Goal: Task Accomplishment & Management: Complete application form

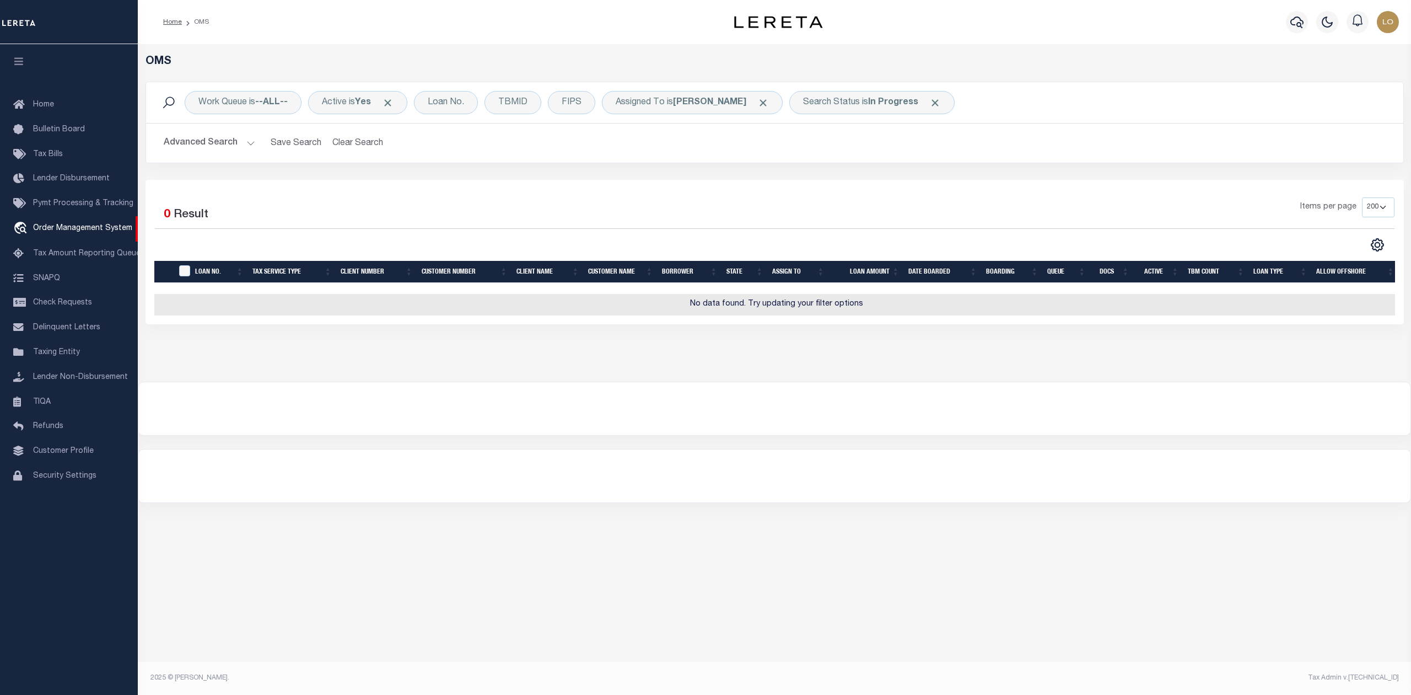
select select "200"
click at [870, 101] on b "In Progress" at bounding box center [893, 102] width 50 height 9
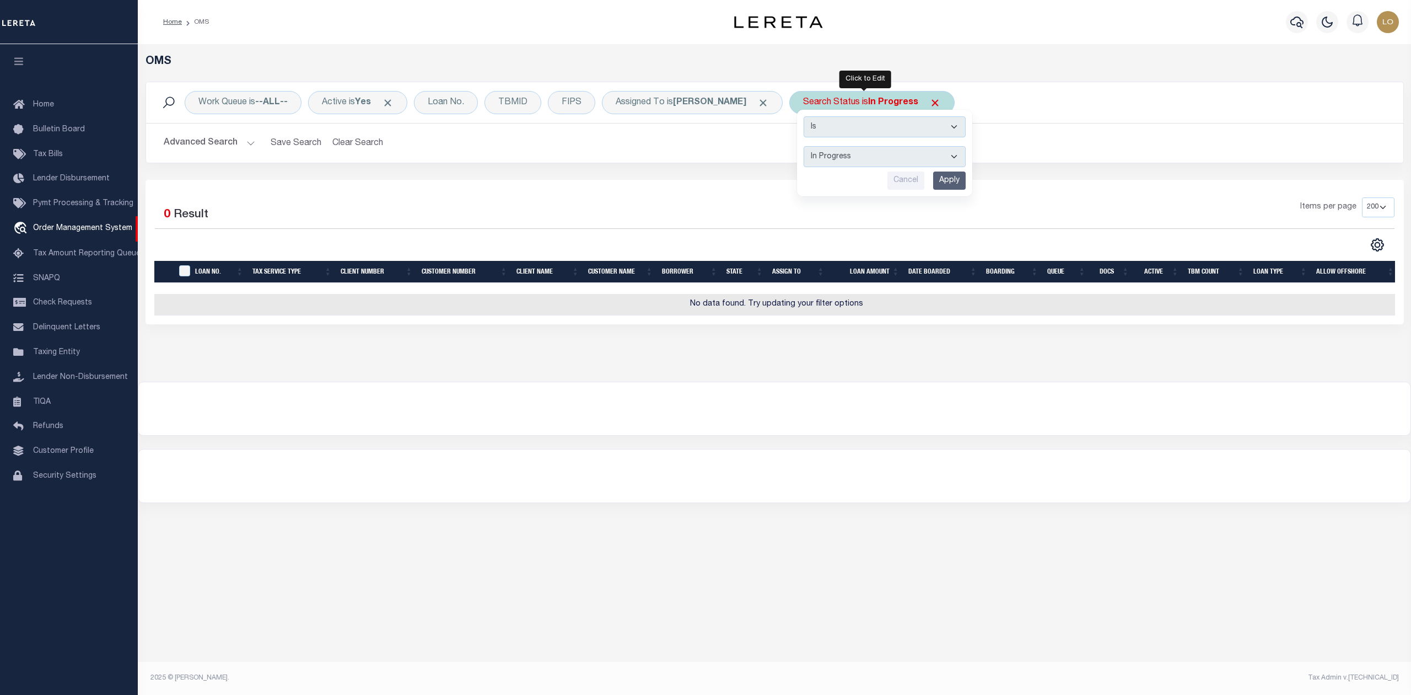
click at [860, 155] on select "Automated Search Bad Parcel Complete Duplicate Parcel High Dollar Reporting In …" at bounding box center [885, 156] width 162 height 21
select select "RD"
click at [804, 147] on select "Automated Search Bad Parcel Complete Duplicate Parcel High Dollar Reporting In …" at bounding box center [885, 156] width 162 height 21
click at [940, 179] on input "Apply" at bounding box center [949, 180] width 33 height 18
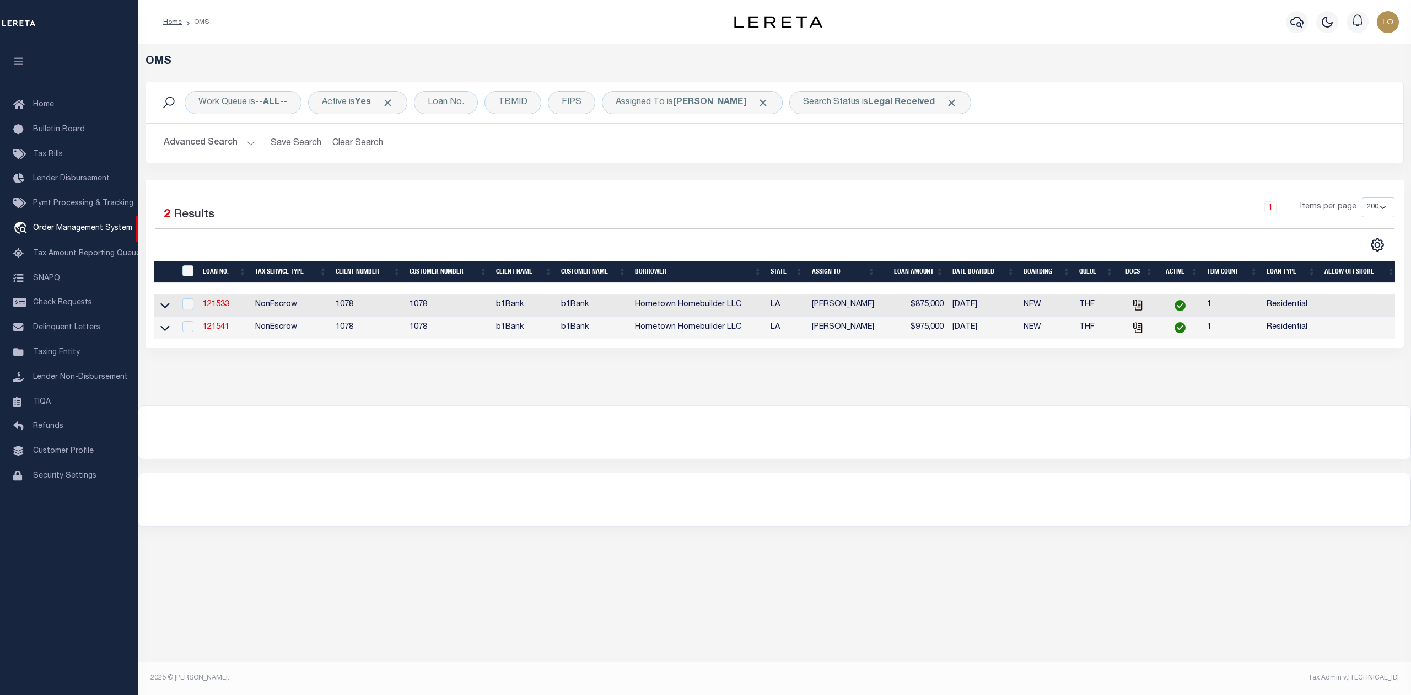
click at [946, 459] on div at bounding box center [774, 432] width 1272 height 53
click at [949, 389] on div "OMS Work Queue is --ALL-- Active is Yes Loan No. TBMID FIPS Assigned To is Loke…" at bounding box center [774, 224] width 1273 height 361
click at [215, 327] on link "121541" at bounding box center [216, 327] width 26 height 8
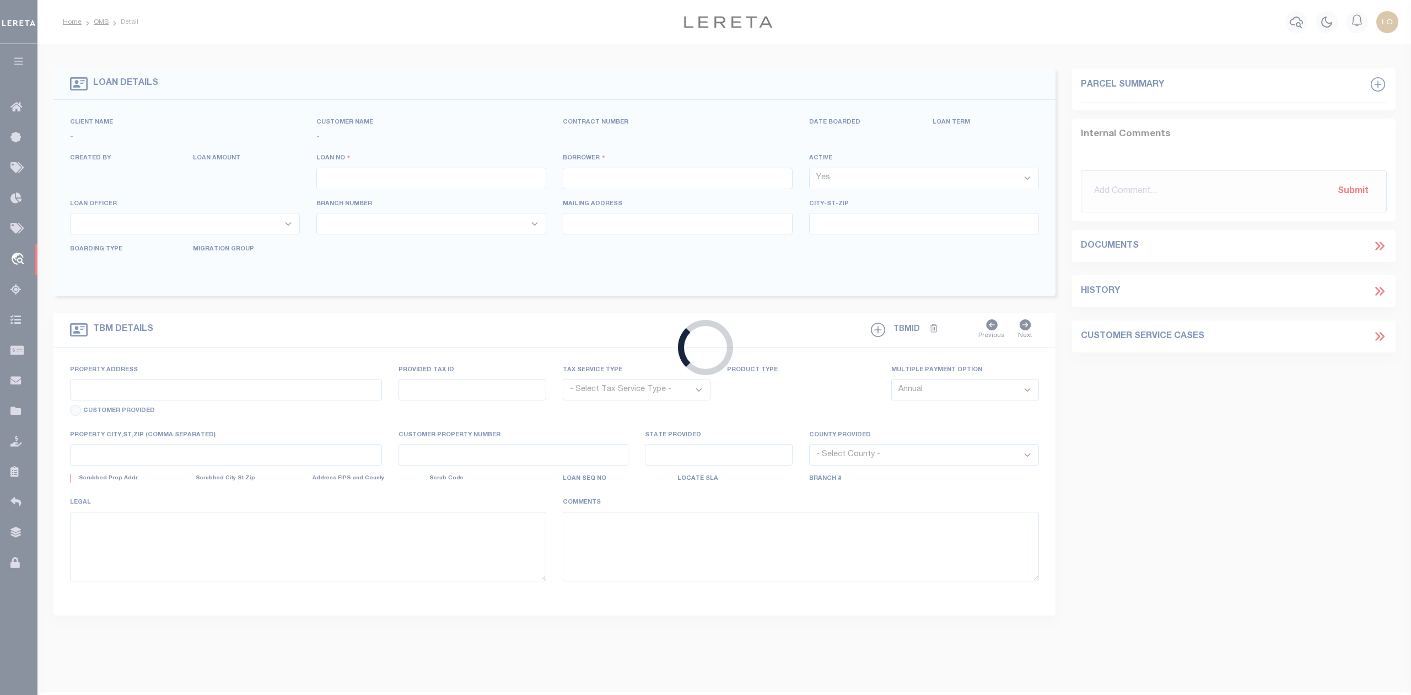
type input "121541"
type input "Hometown Homebuilder LLC"
select select
type input "[DATE]"
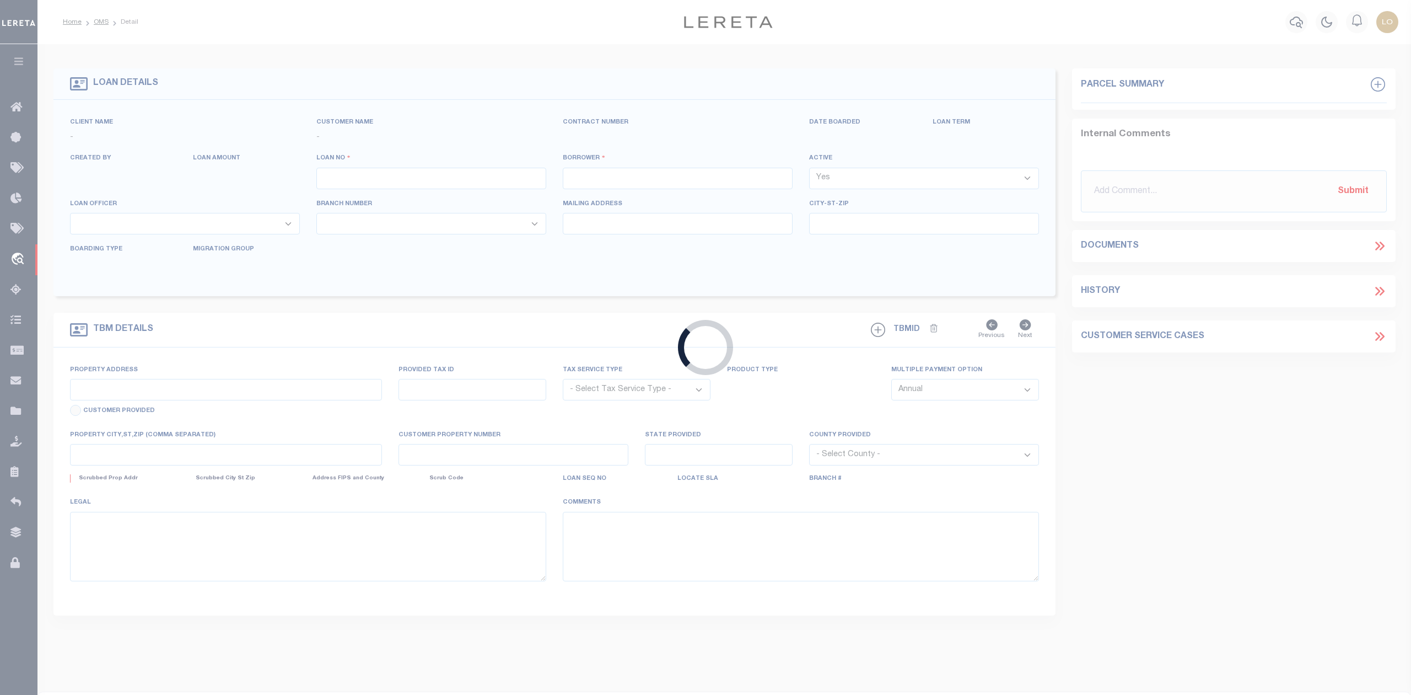
select select "10"
select select "NonEscrow"
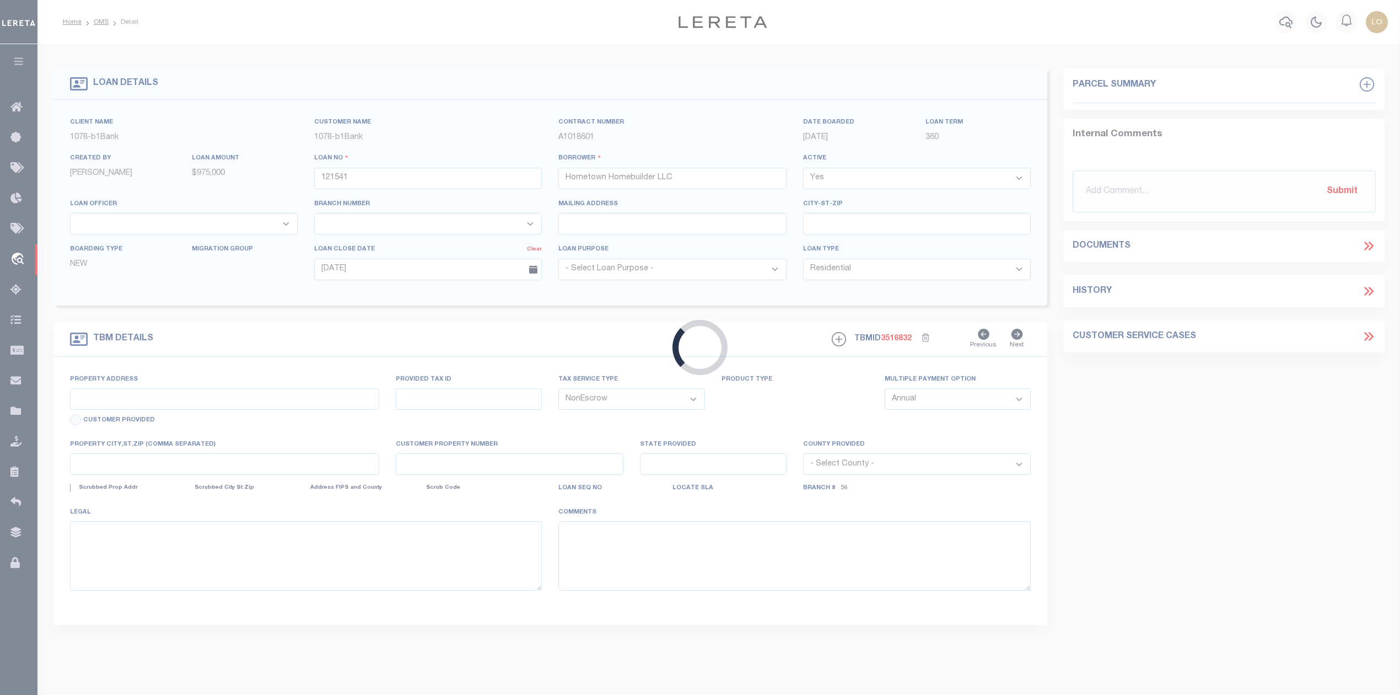
type input "Unit 8, South Club Townhouse"
select select
type input "St. Gabriel LA 70776"
type input "140567600"
type input "LA"
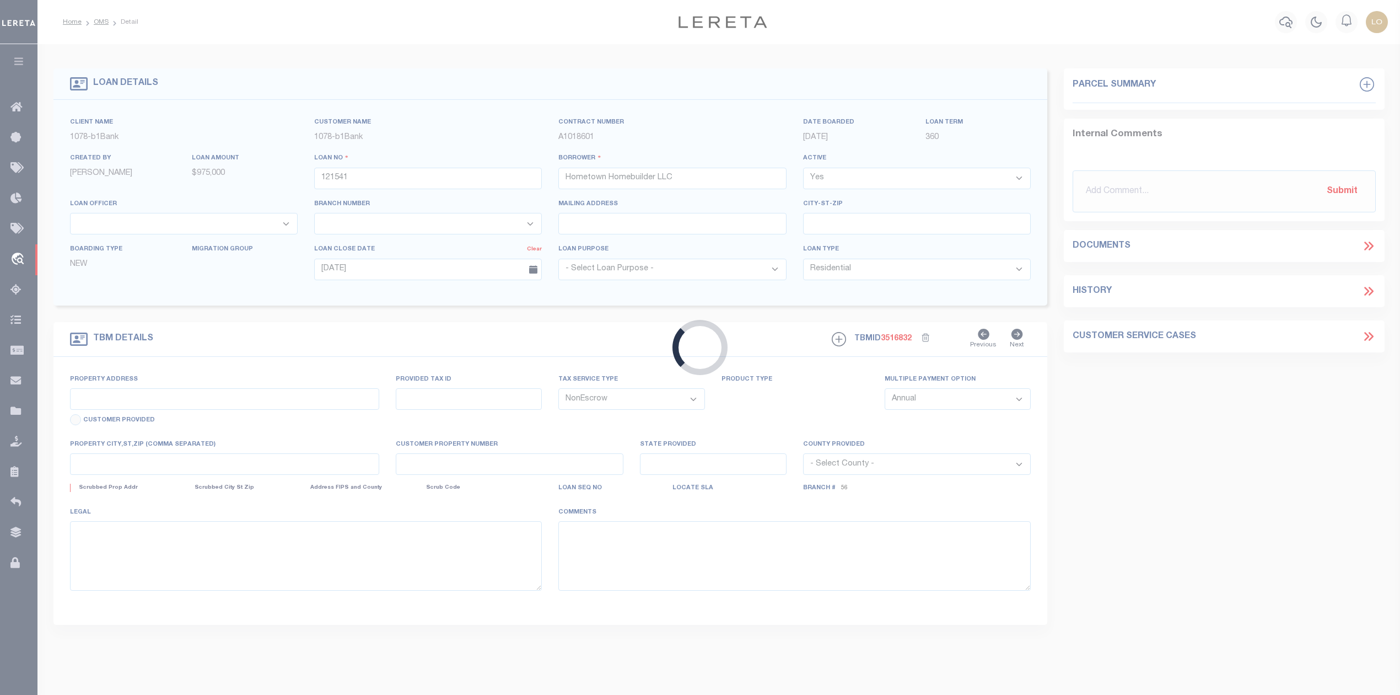
type textarea "Unit 8, South Club Townhouse (LN#10000104885-10016)"
select select "166779"
select select "5263"
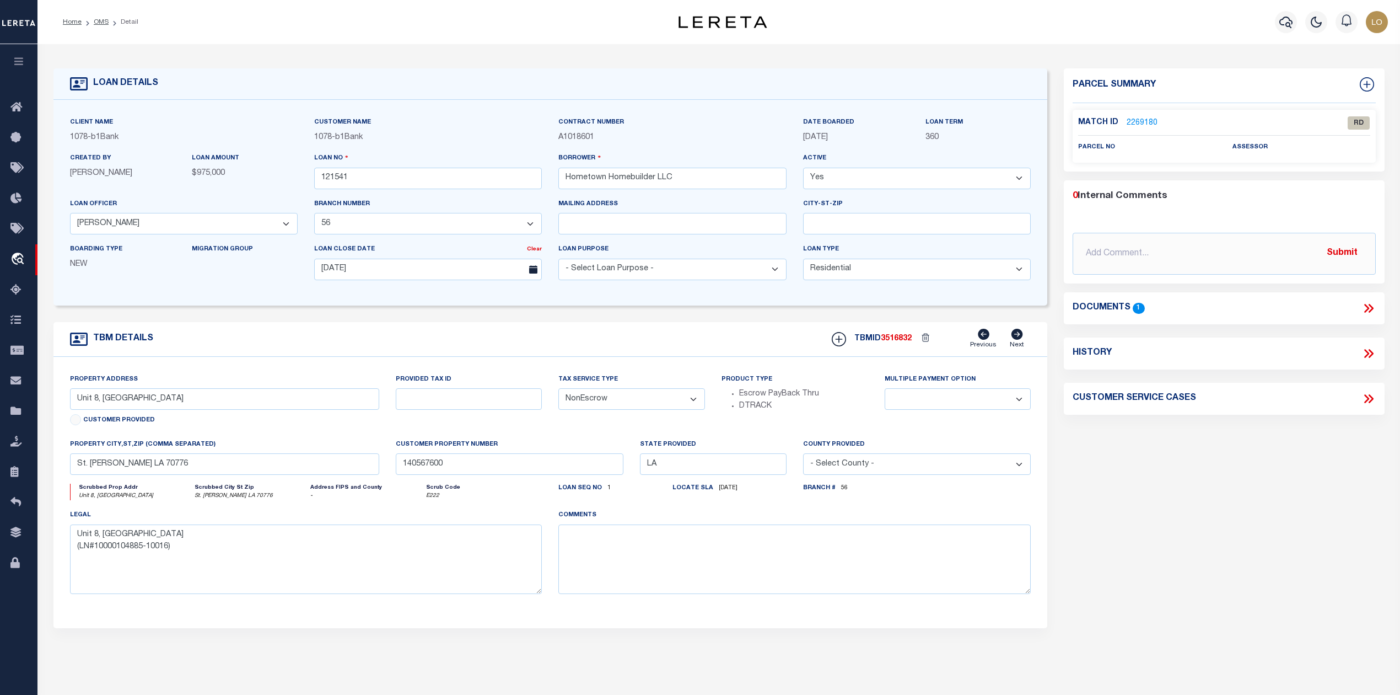
click at [1369, 310] on icon at bounding box center [1369, 308] width 14 height 14
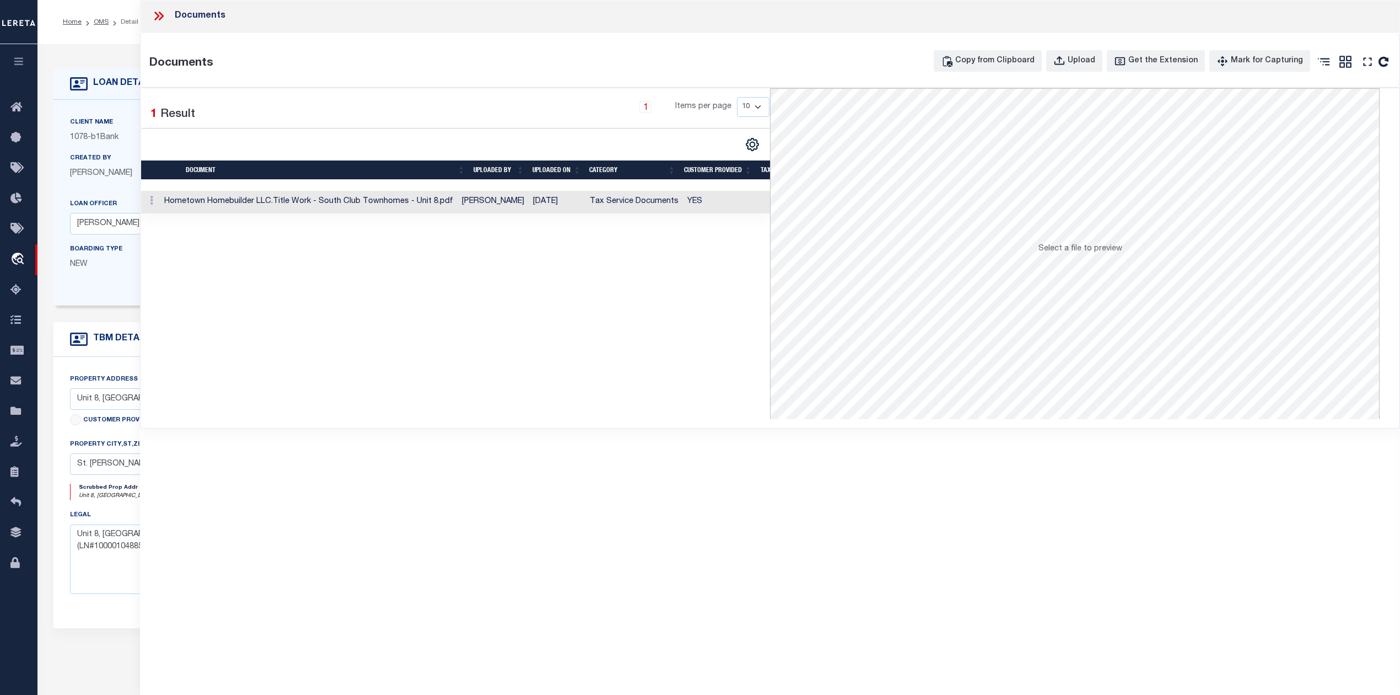
click at [280, 202] on td "Hometown Homebuilder LLC.Title Work - South Club Townhomes - Unit 8.pdf" at bounding box center [309, 202] width 298 height 23
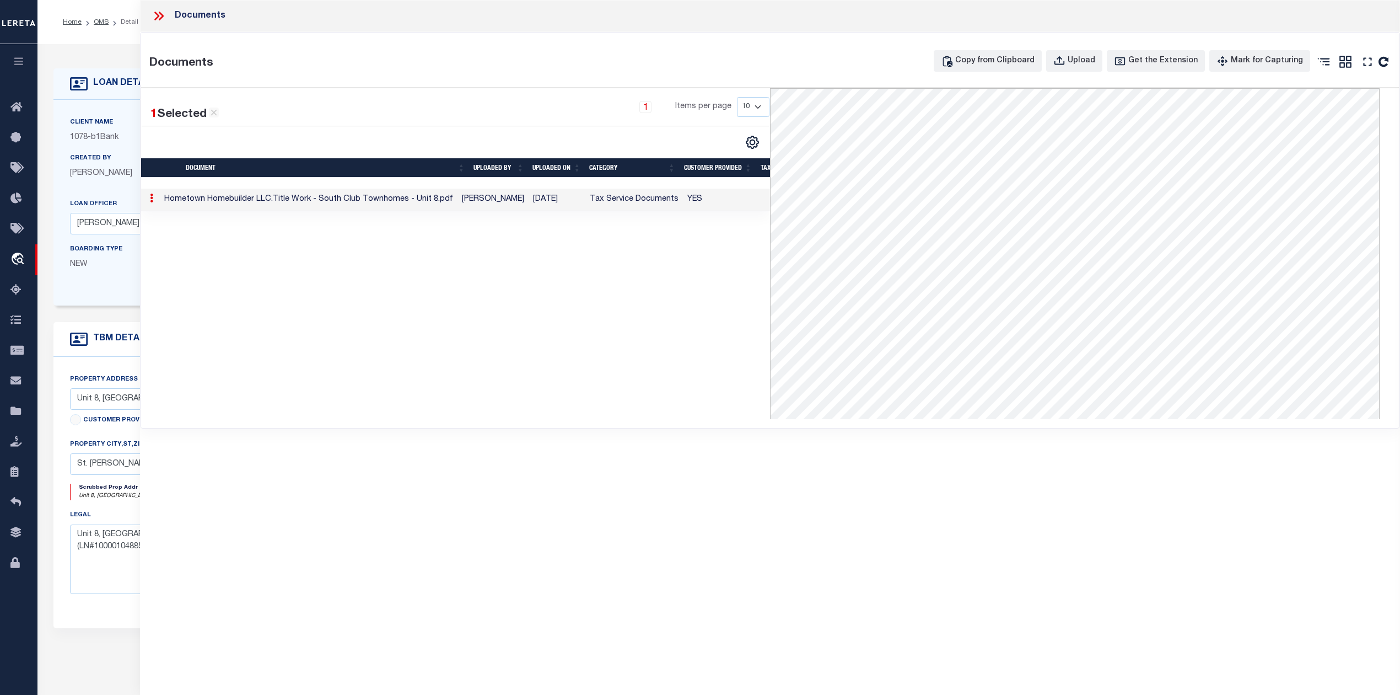
click at [993, 539] on div "Documents Documents Copy from Clipboard Upload Get the Extension Mark for Captu…" at bounding box center [770, 332] width 1260 height 664
drag, startPoint x: 618, startPoint y: 459, endPoint x: 614, endPoint y: 448, distance: 11.7
click at [618, 459] on div "Documents Documents Copy from Clipboard Upload Get the Extension Mark for Captu…" at bounding box center [770, 332] width 1260 height 664
click at [155, 14] on icon at bounding box center [159, 16] width 14 height 14
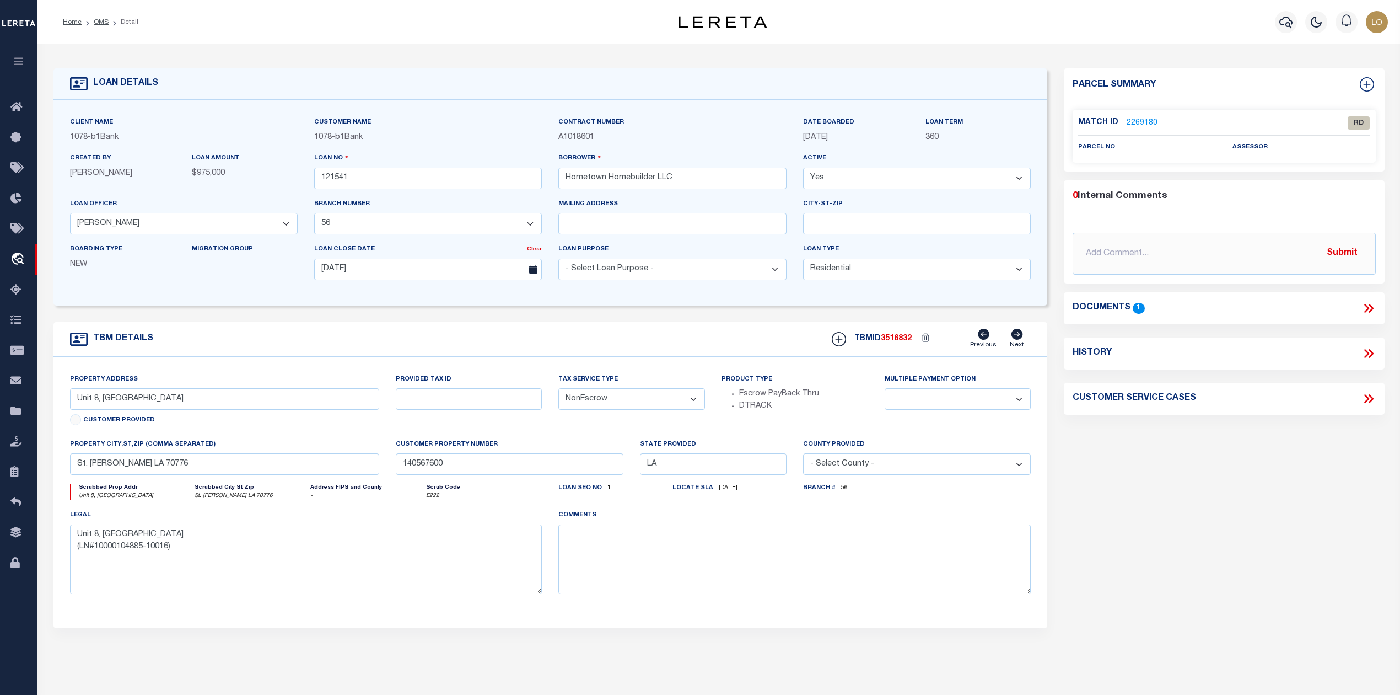
click at [1143, 123] on link "2269180" at bounding box center [1142, 123] width 31 height 12
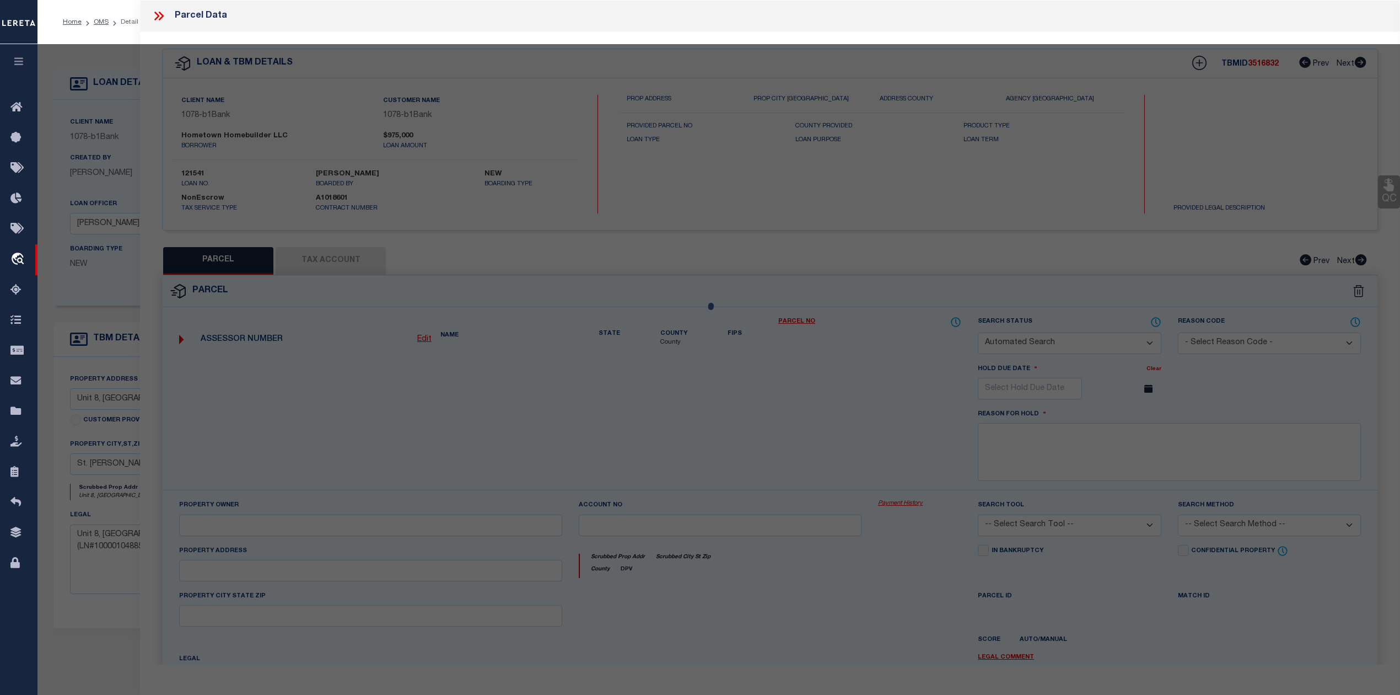
checkbox input "false"
select select "RD"
checkbox input "false"
type textarea "Document uploaded that satisfies a legal requirement, changing from [GEOGRAPHIC…"
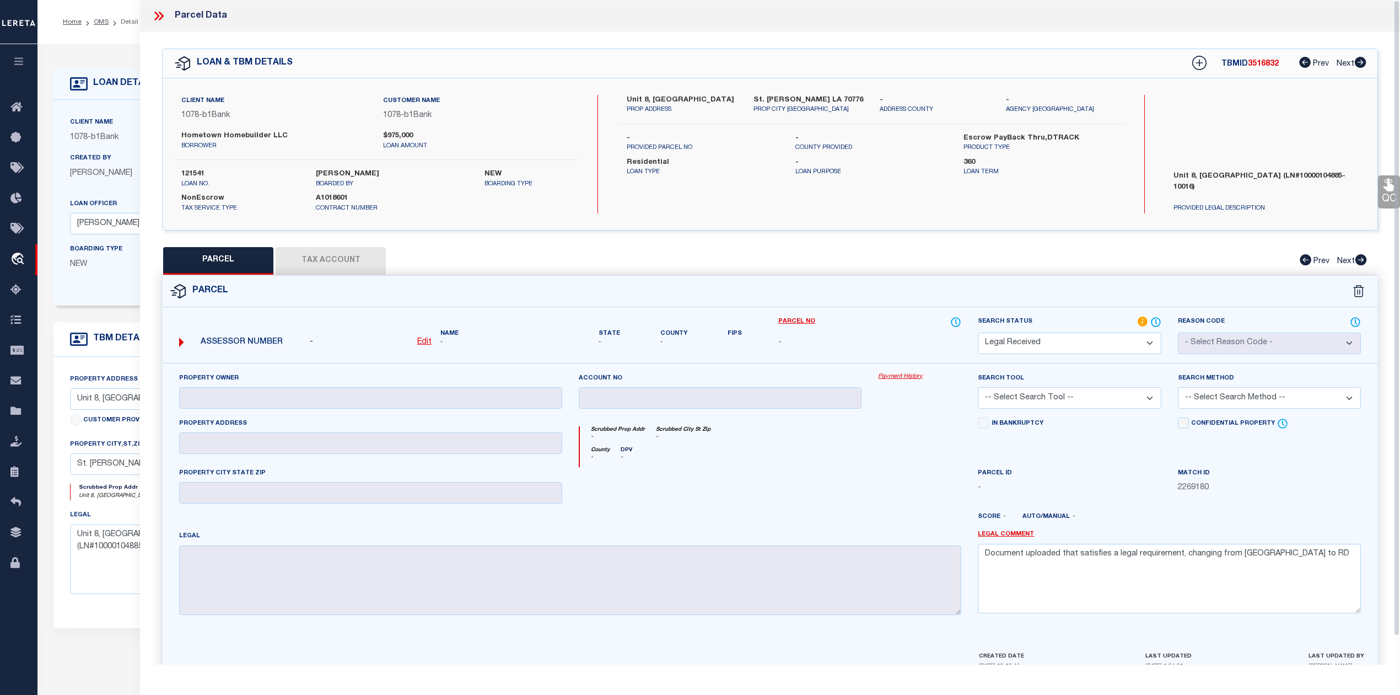
click at [882, 270] on div "PARCEL Tax Account Prev Next" at bounding box center [770, 261] width 1216 height 28
click at [874, 300] on div "Parcel" at bounding box center [770, 291] width 1215 height 31
click at [1078, 349] on select "Automated Search Bad Parcel Complete Duplicate Parcel High Dollar Reporting In …" at bounding box center [1069, 342] width 183 height 21
select select "NP"
click at [978, 332] on select "Automated Search Bad Parcel Complete Duplicate Parcel High Dollar Reporting In …" at bounding box center [1069, 342] width 183 height 21
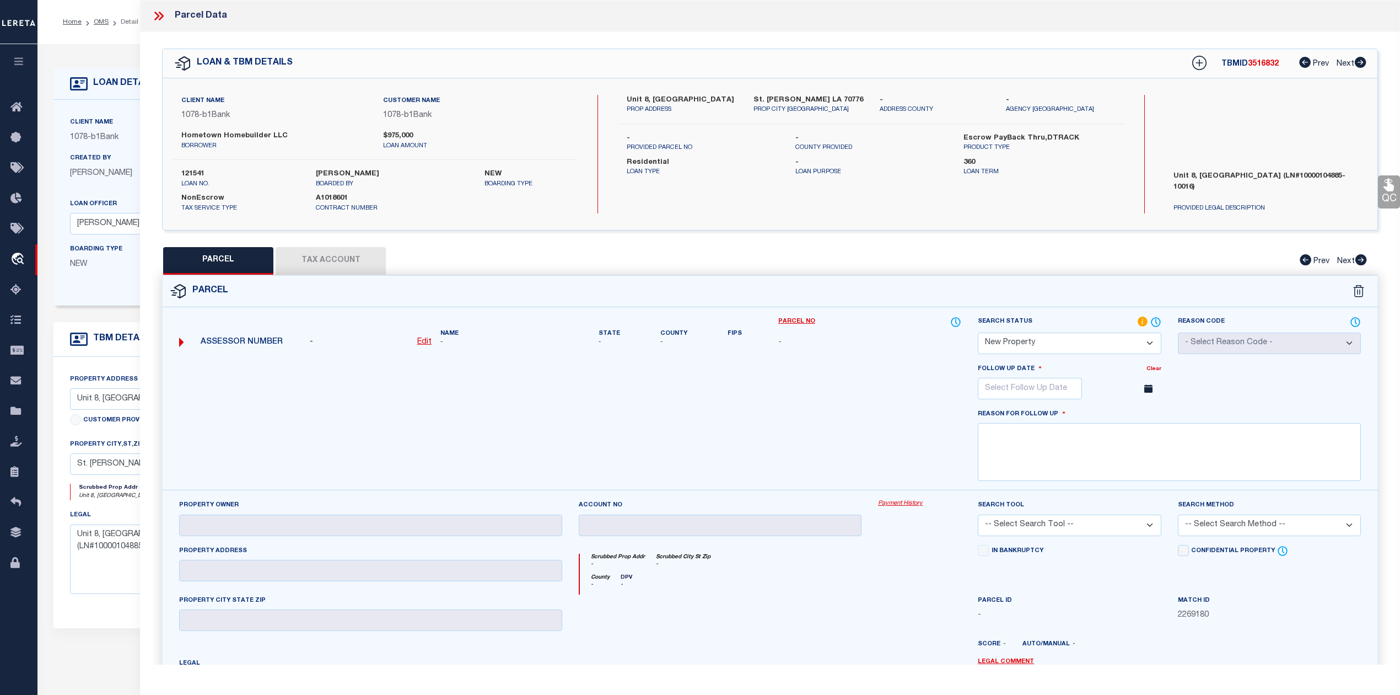
click at [896, 508] on link "Payment History" at bounding box center [919, 503] width 83 height 9
click at [1032, 389] on input "text" at bounding box center [1030, 388] width 104 height 21
click at [1139, 412] on icon at bounding box center [1138, 413] width 8 height 8
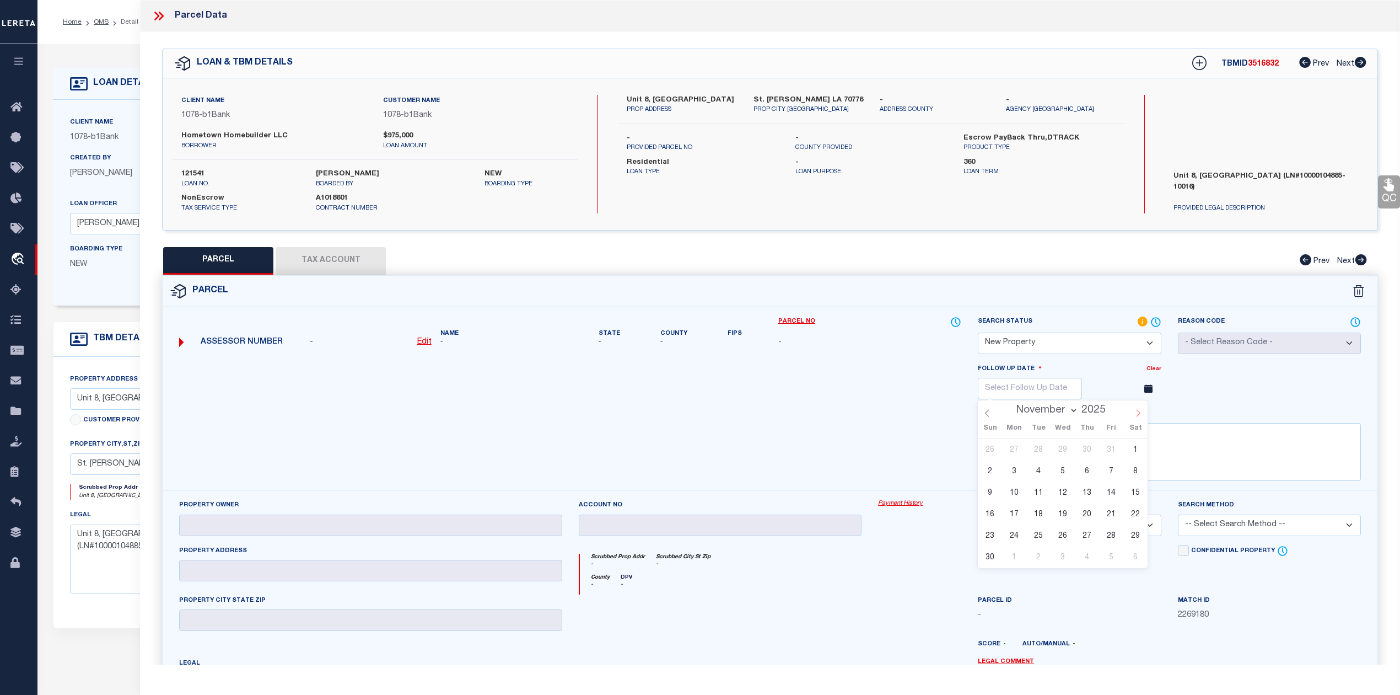
select select "11"
click at [1040, 537] on span "30" at bounding box center [1038, 535] width 21 height 21
click at [1142, 464] on span "13" at bounding box center [1135, 470] width 21 height 21
type input "12/13/2025"
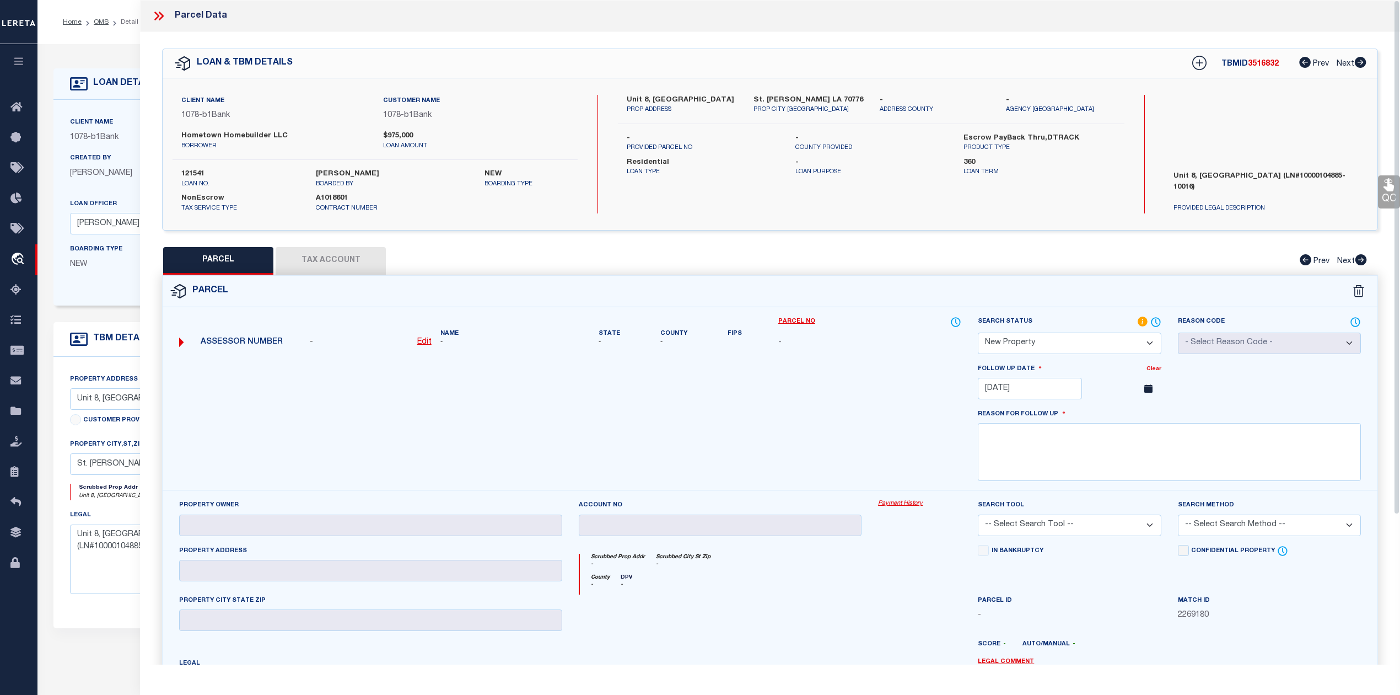
click at [875, 430] on div at bounding box center [570, 426] width 799 height 127
click at [1008, 439] on textarea at bounding box center [1169, 452] width 383 height 58
paste textarea "As per Assessor This is new property for 2025"
type textarea "As per Assessor This is new property for 2025"
click at [884, 431] on div at bounding box center [570, 426] width 799 height 127
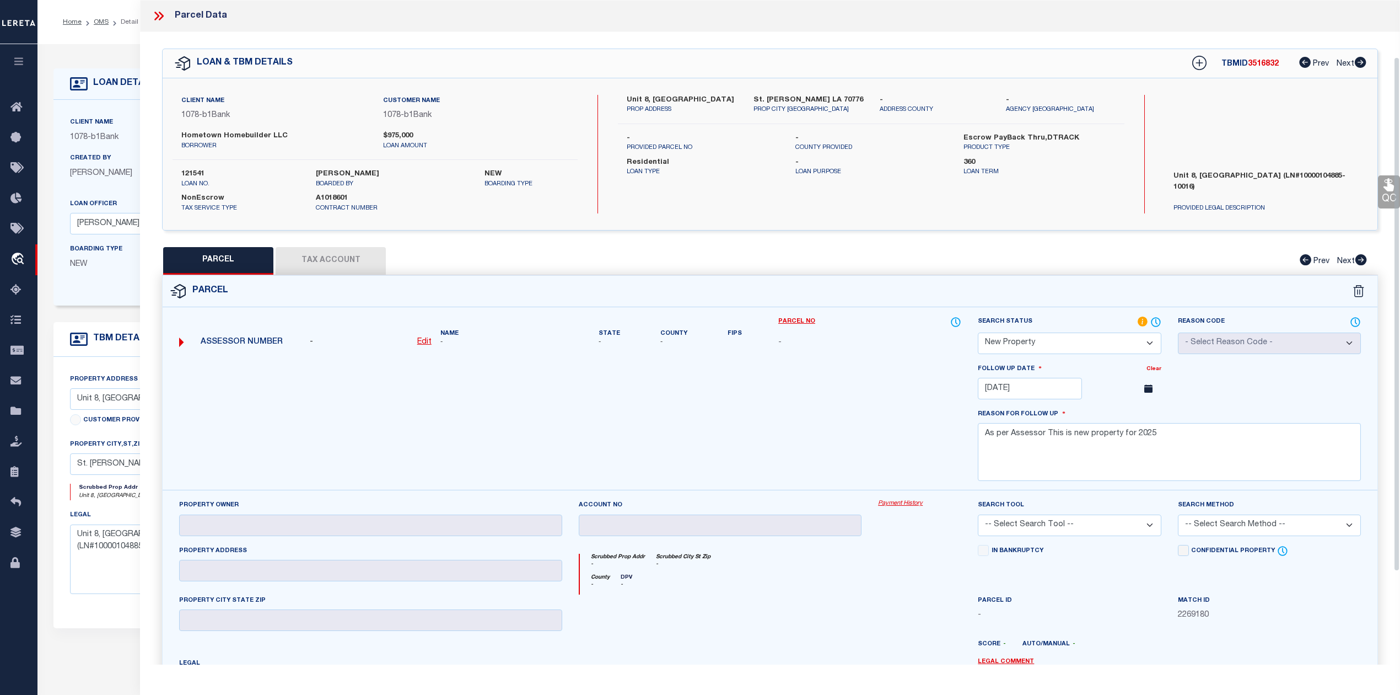
scroll to position [192, 0]
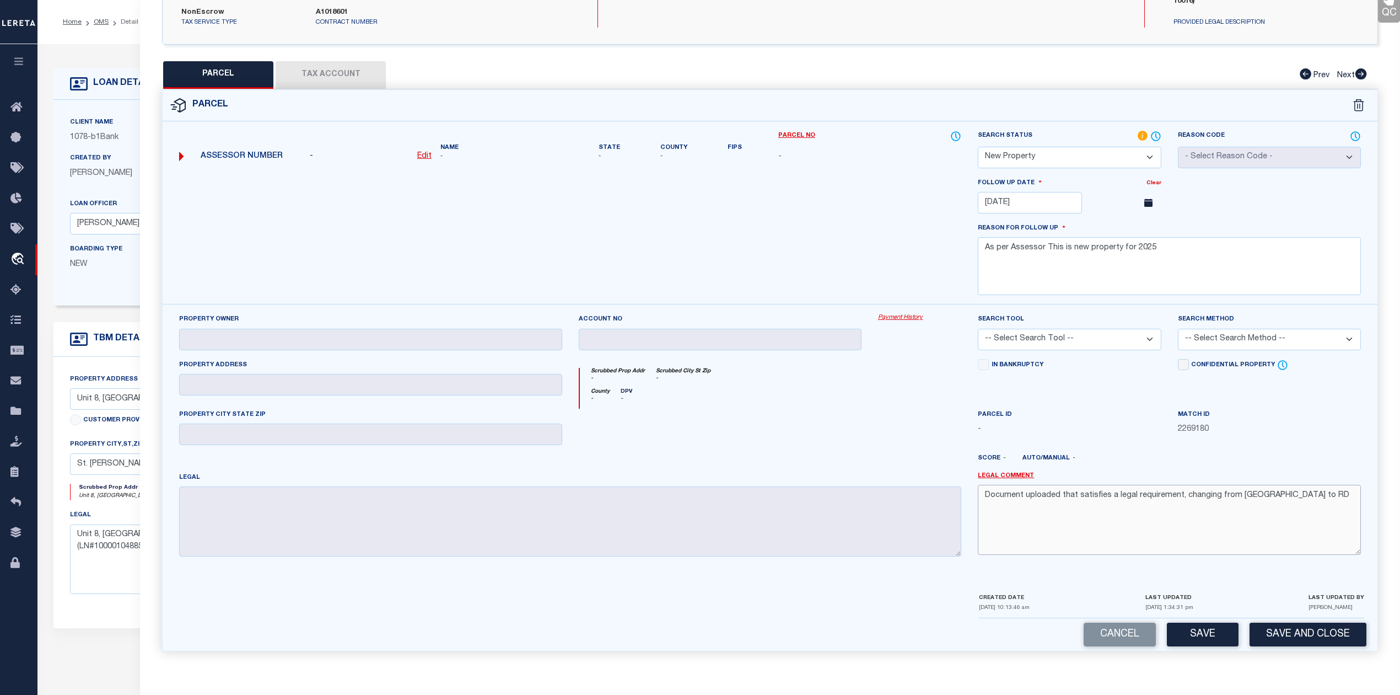
drag, startPoint x: 1284, startPoint y: 499, endPoint x: 983, endPoint y: 497, distance: 301.0
click at [983, 497] on textarea "Document uploaded that satisfies a legal requirement, changing from [GEOGRAPHIC…" at bounding box center [1169, 519] width 383 height 69
click at [921, 444] on div at bounding box center [920, 430] width 100 height 45
click at [1083, 345] on select "-- Select Search Tool -- 3rd Party Website Agency File Agency Website ATLS CNV-…" at bounding box center [1069, 339] width 183 height 21
select select "PHN"
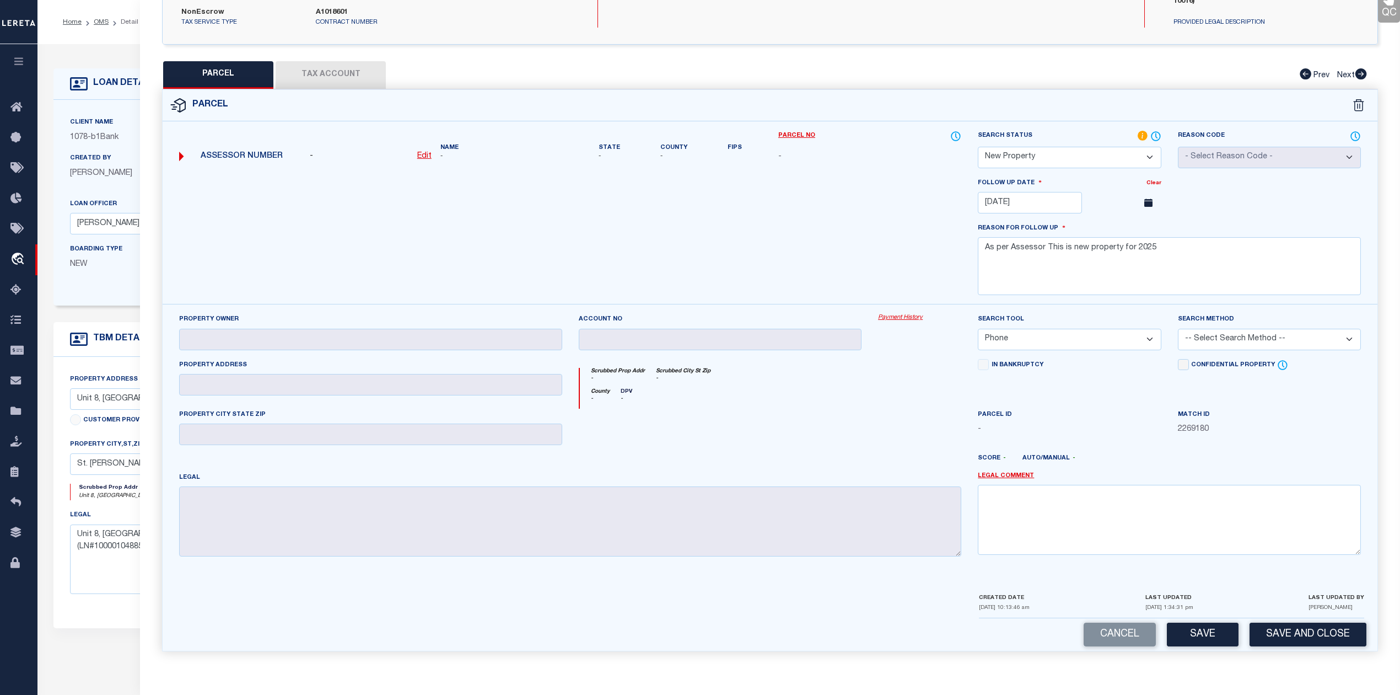
click at [978, 329] on select "-- Select Search Tool -- 3rd Party Website Agency File Agency Website ATLS CNV-…" at bounding box center [1069, 339] width 183 height 21
click at [916, 471] on div "Legal" at bounding box center [570, 513] width 782 height 85
click at [1187, 637] on button "Save" at bounding box center [1203, 634] width 72 height 24
click at [817, 445] on div at bounding box center [721, 430] width 300 height 45
select select "AS"
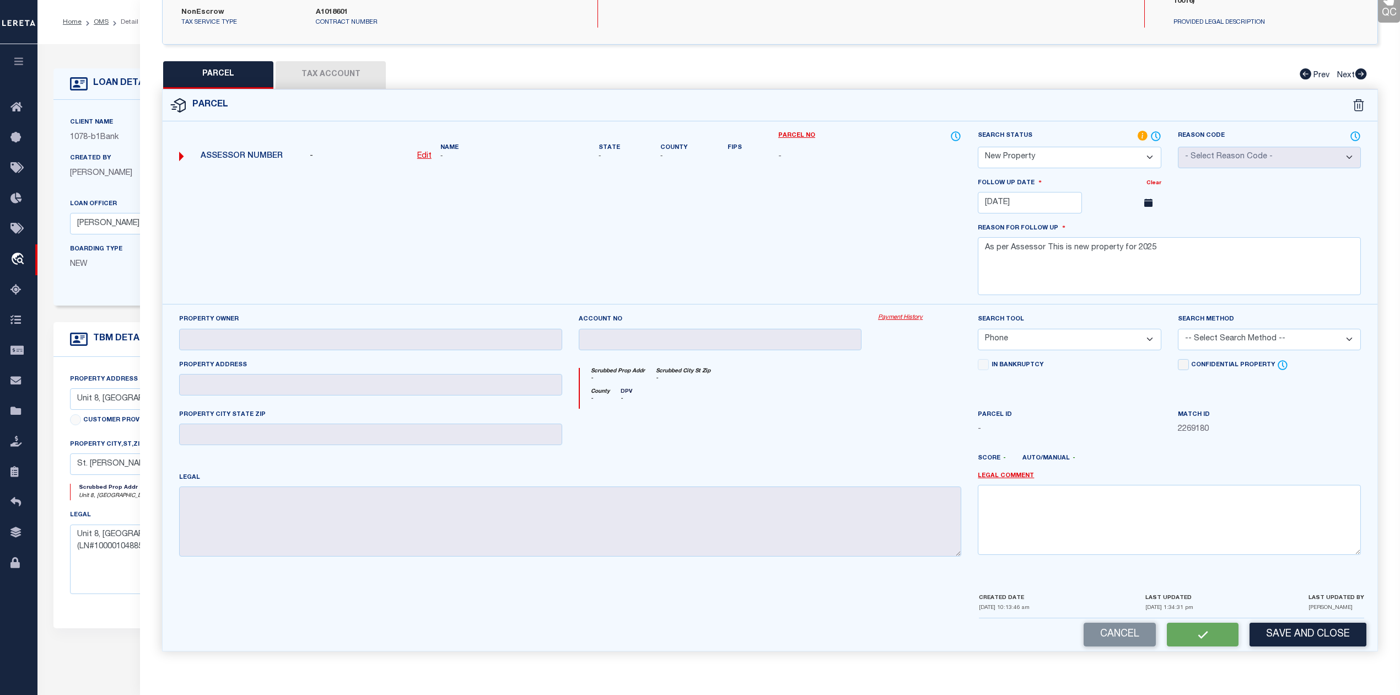
select select
checkbox input "false"
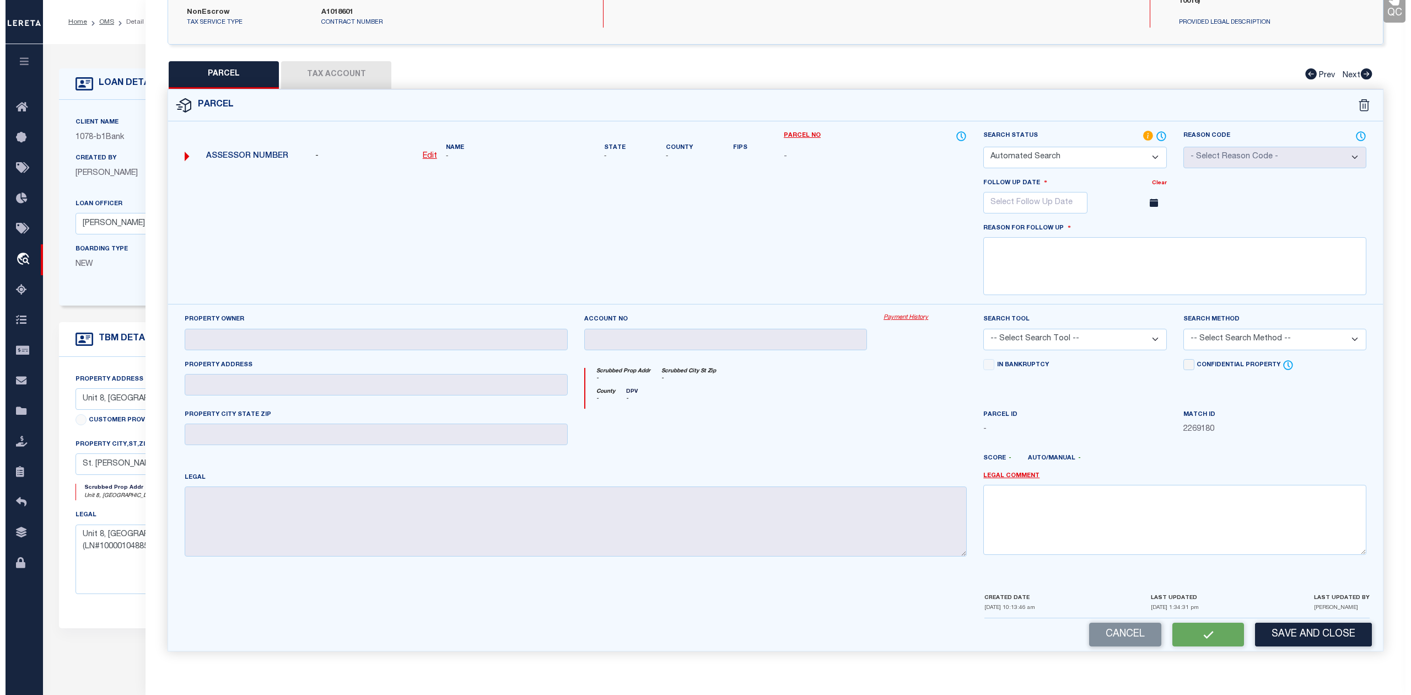
scroll to position [0, 0]
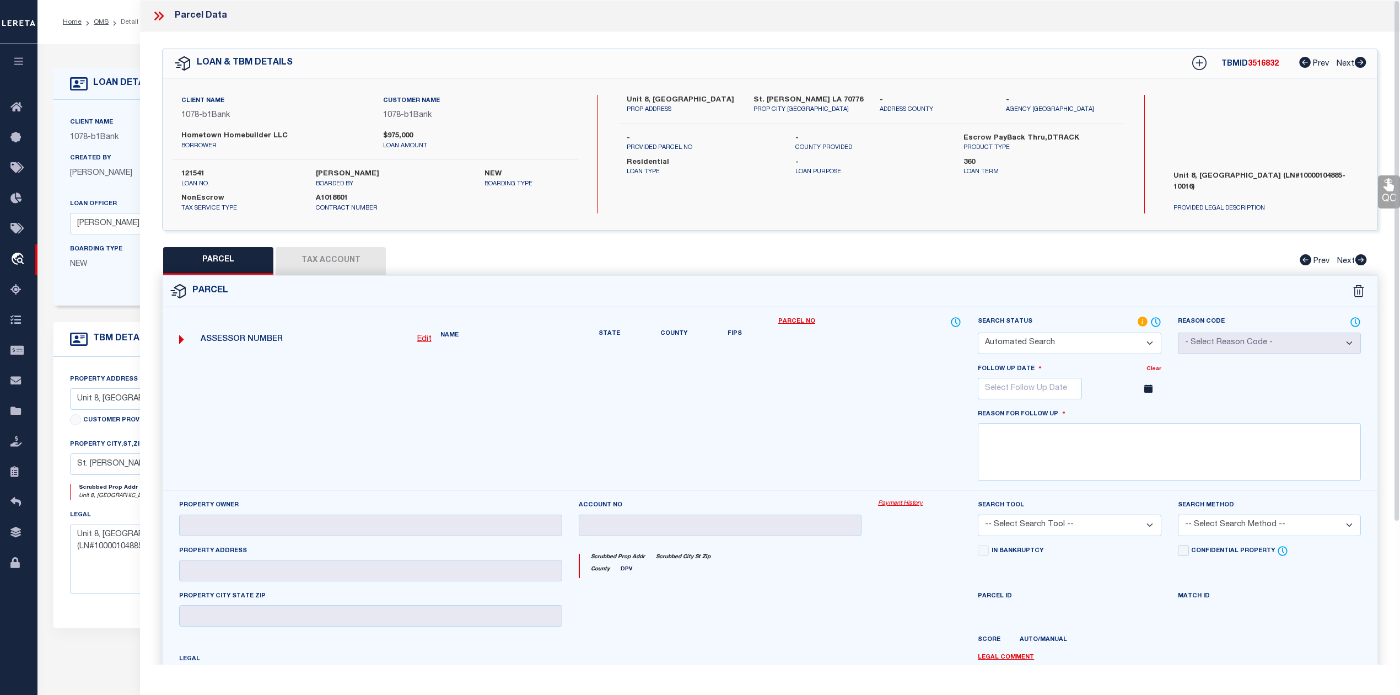
select select "NP"
type input "12/13/2025"
type textarea "As per Assessor This is new property for 2025"
select select "PHN"
checkbox input "false"
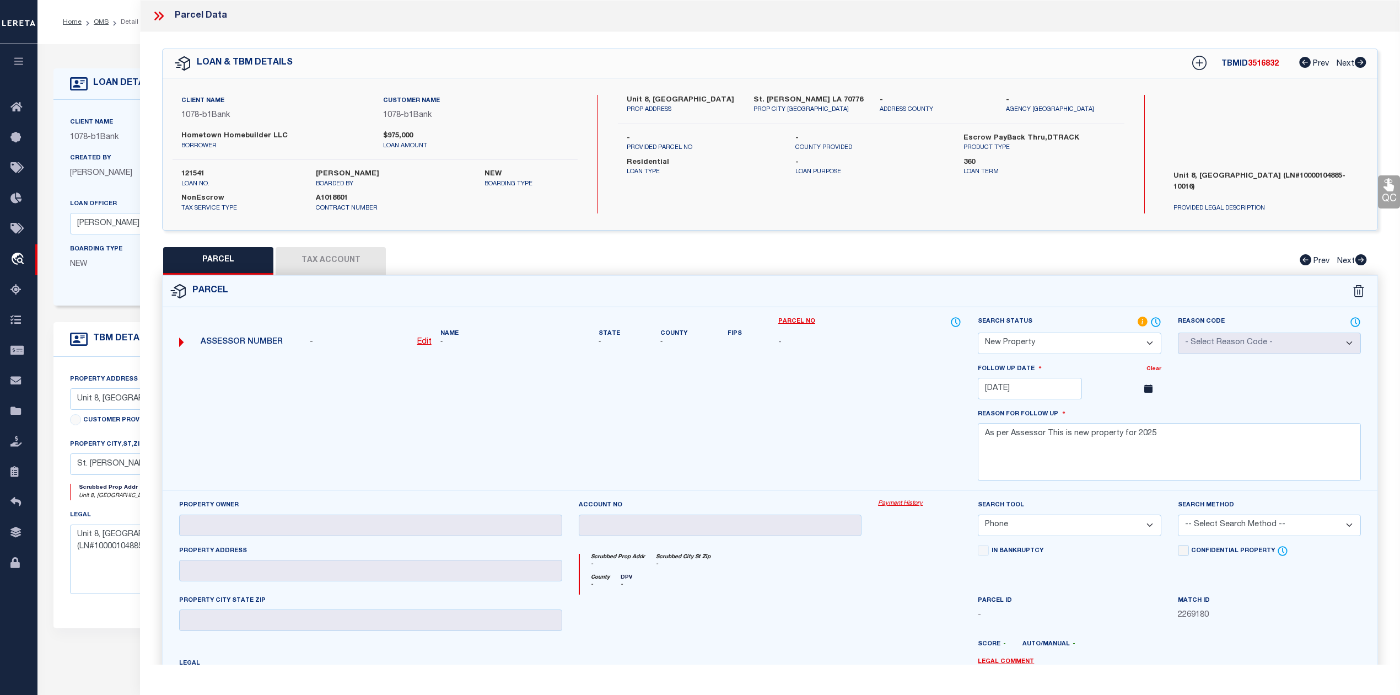
click at [1255, 64] on span "3516832" at bounding box center [1263, 64] width 31 height 8
copy span "3516832"
click at [914, 412] on div at bounding box center [570, 426] width 799 height 127
click at [159, 17] on icon at bounding box center [159, 16] width 14 height 14
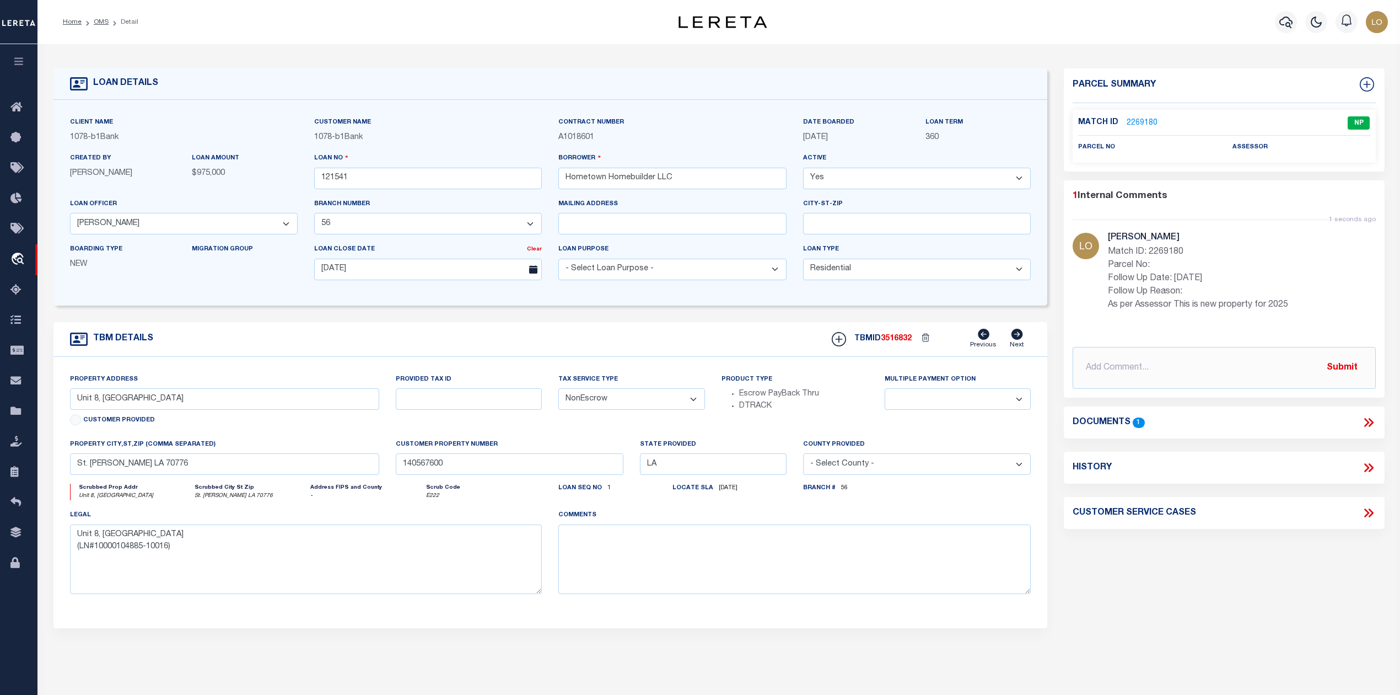
click at [1100, 572] on div "Parcel Summary Match ID 2269180 1" at bounding box center [1224, 369] width 337 height 602
click at [98, 23] on link "OMS" at bounding box center [101, 22] width 15 height 7
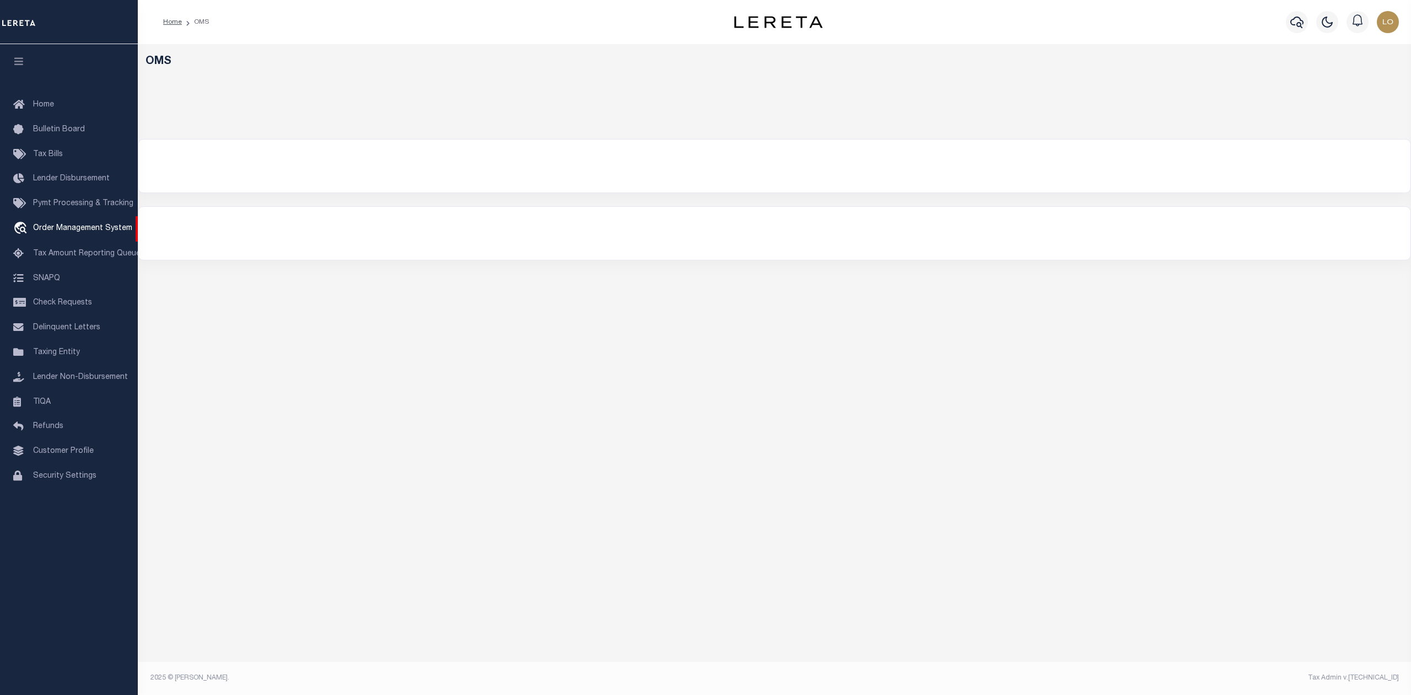
select select "200"
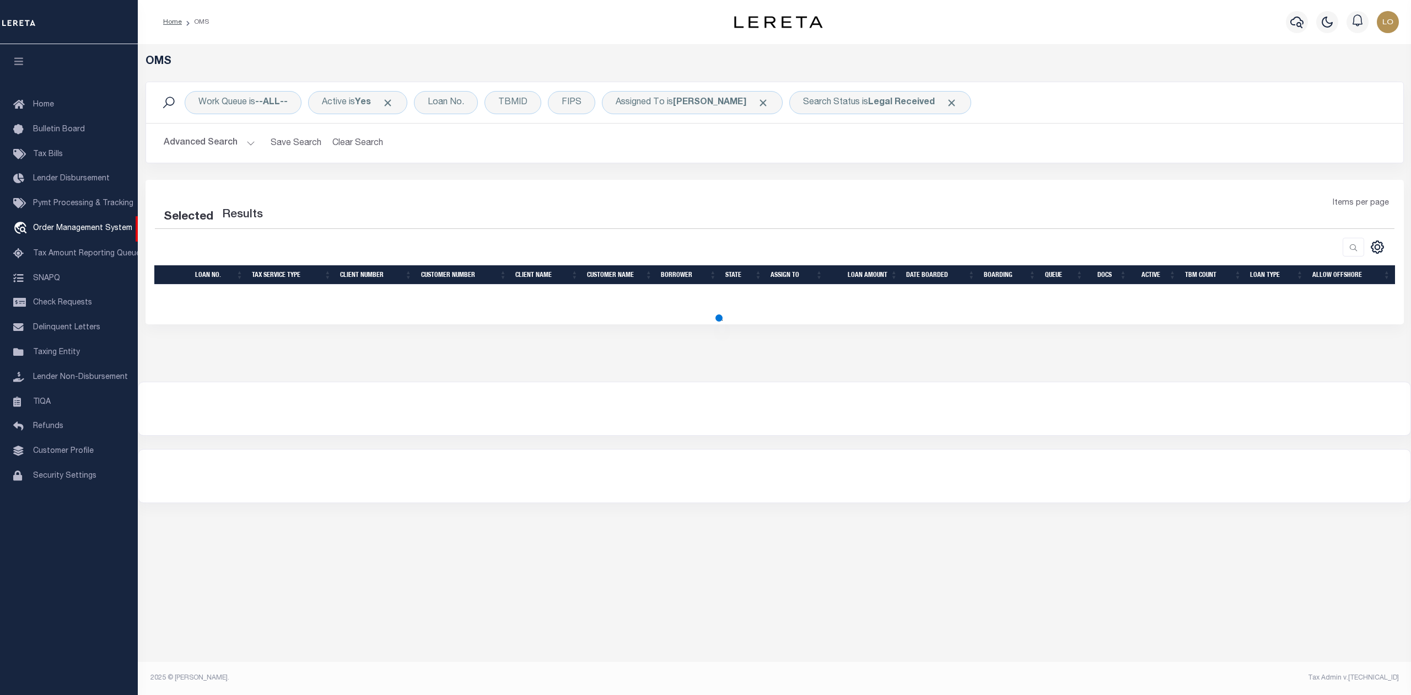
select select "200"
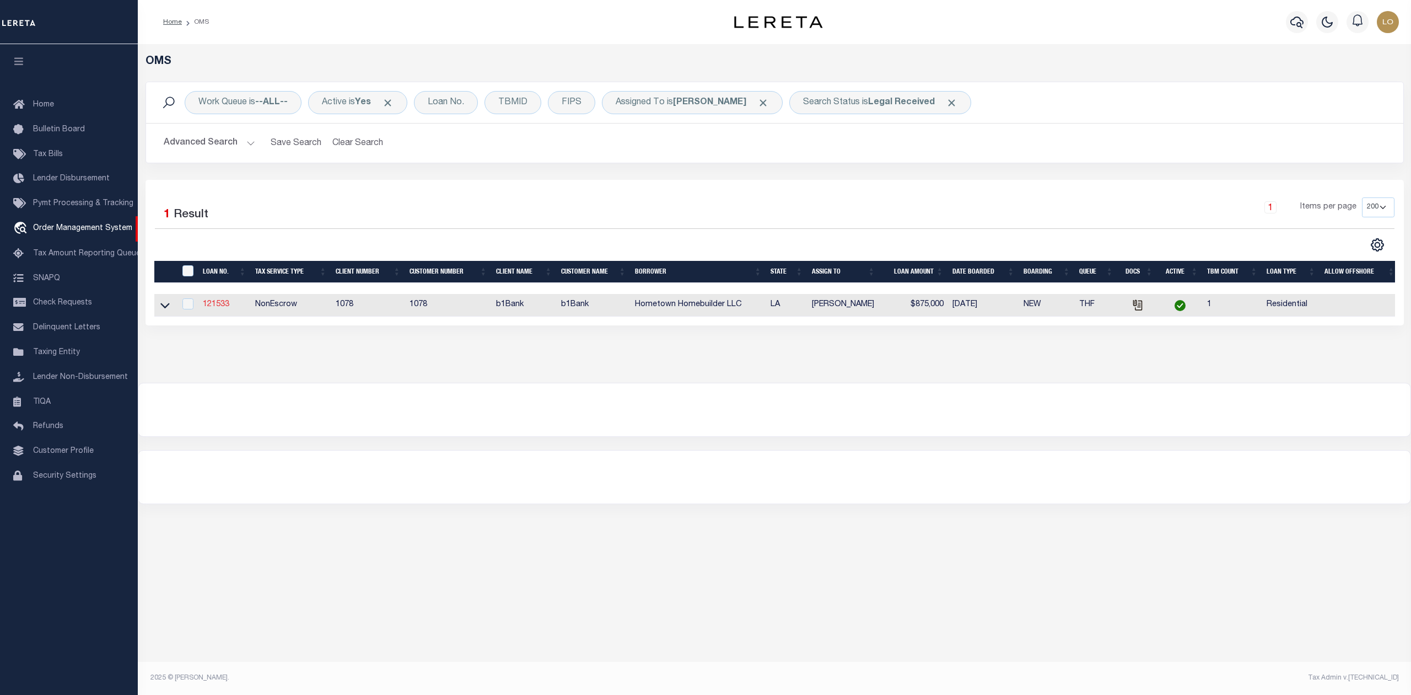
click at [217, 305] on link "121533" at bounding box center [216, 304] width 26 height 8
type input "121533"
type input "Hometown Homebuilder LLC"
select select
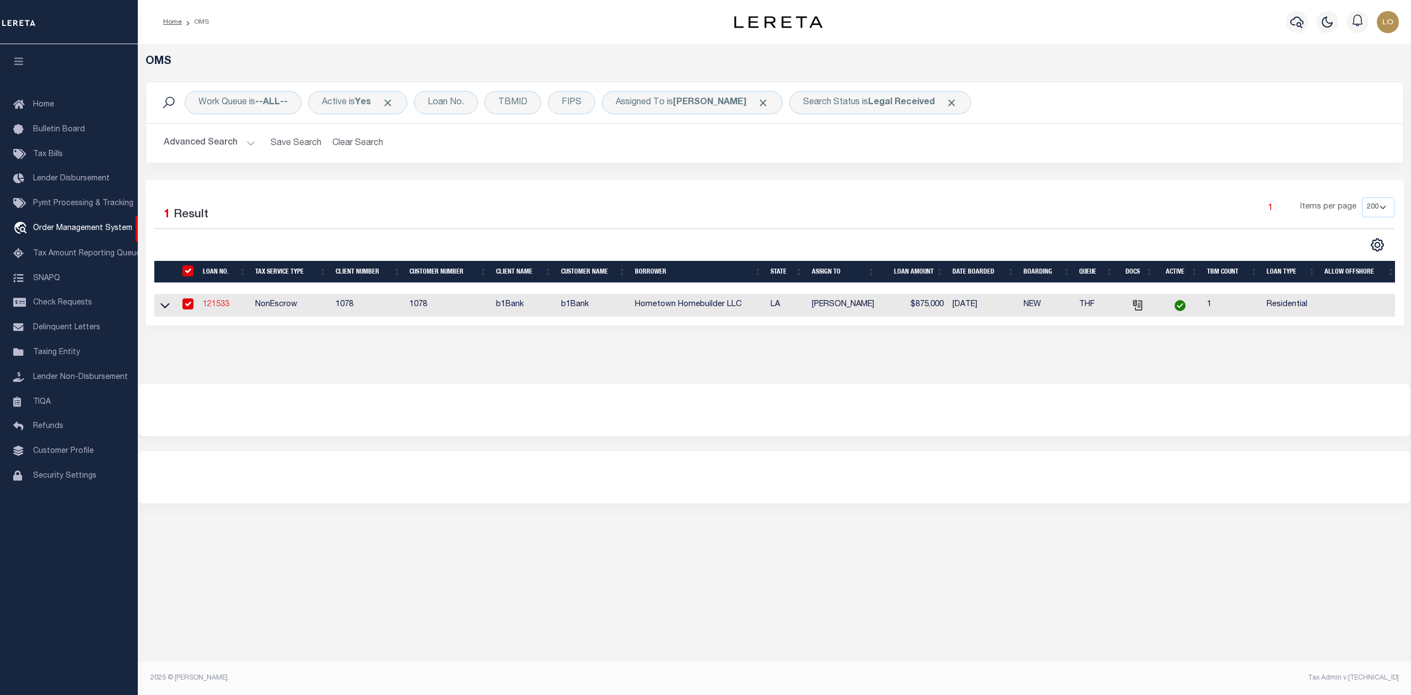
type input "[DATE]"
select select "10"
select select "NonEscrow"
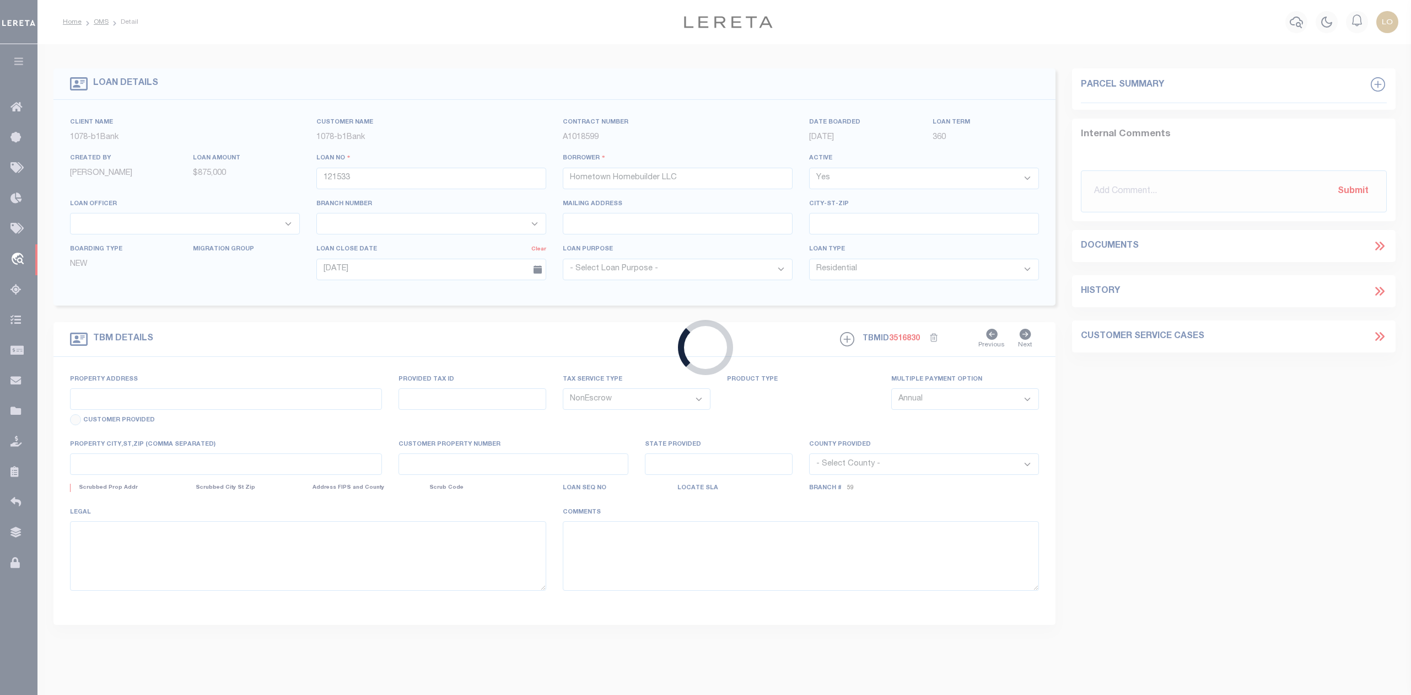
type input "Unit 7, [GEOGRAPHIC_DATA]"
select select
type input "St [PERSON_NAME] LA 70776"
type input "140567600"
type input "LA"
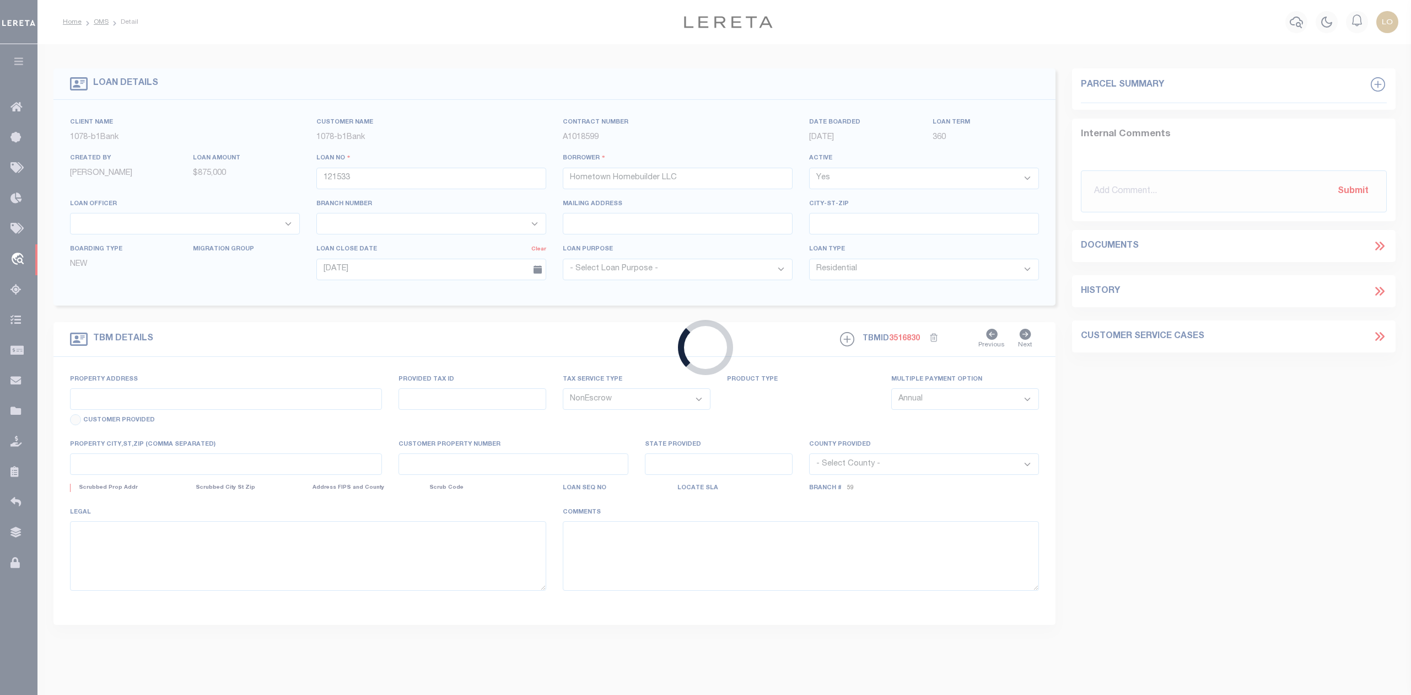
type textarea "Unit 7, [GEOGRAPHIC_DATA] (LN#10000104885-10016)"
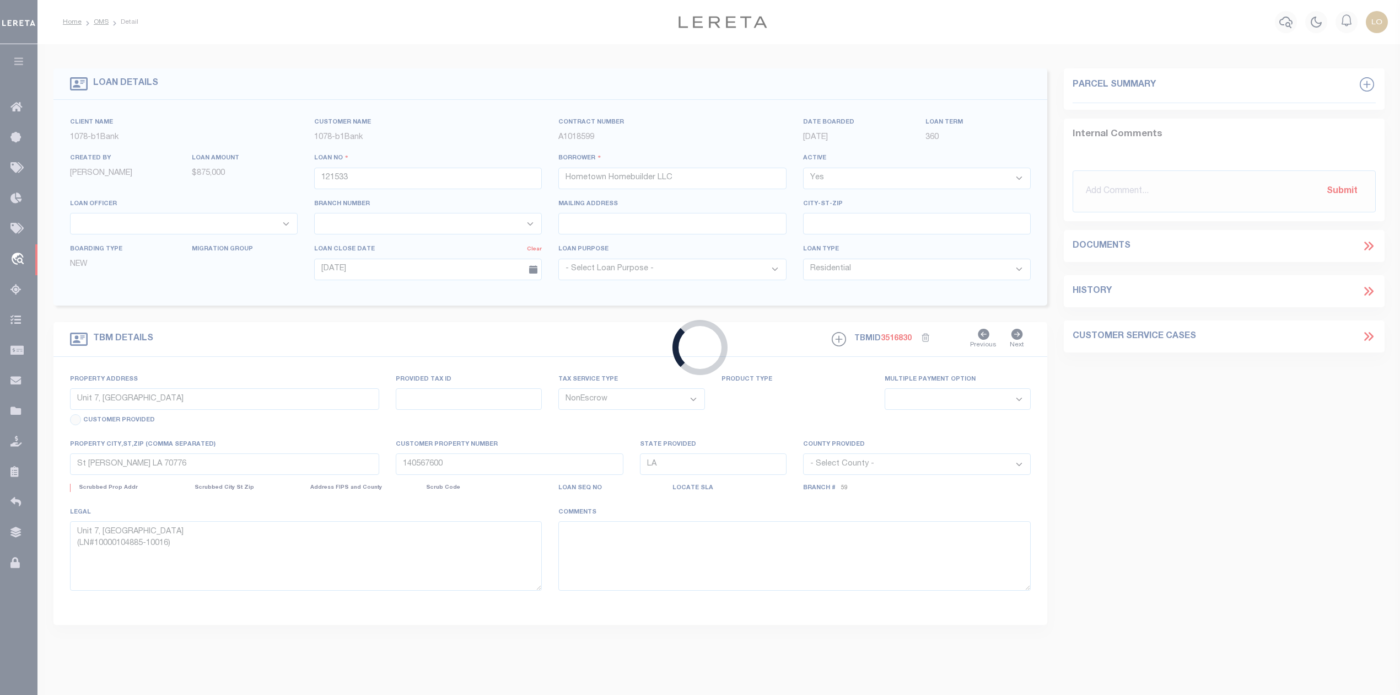
select select "166779"
select select "6081"
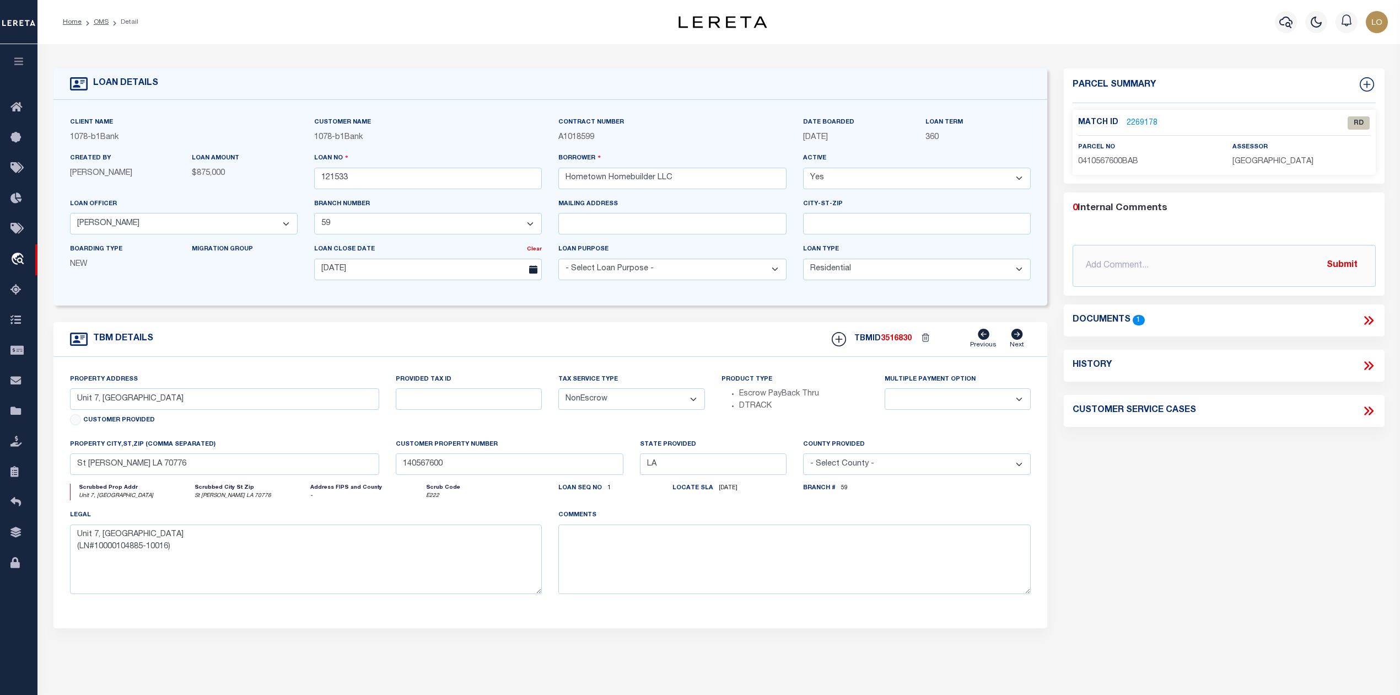
click at [1143, 121] on link "2269178" at bounding box center [1142, 123] width 31 height 12
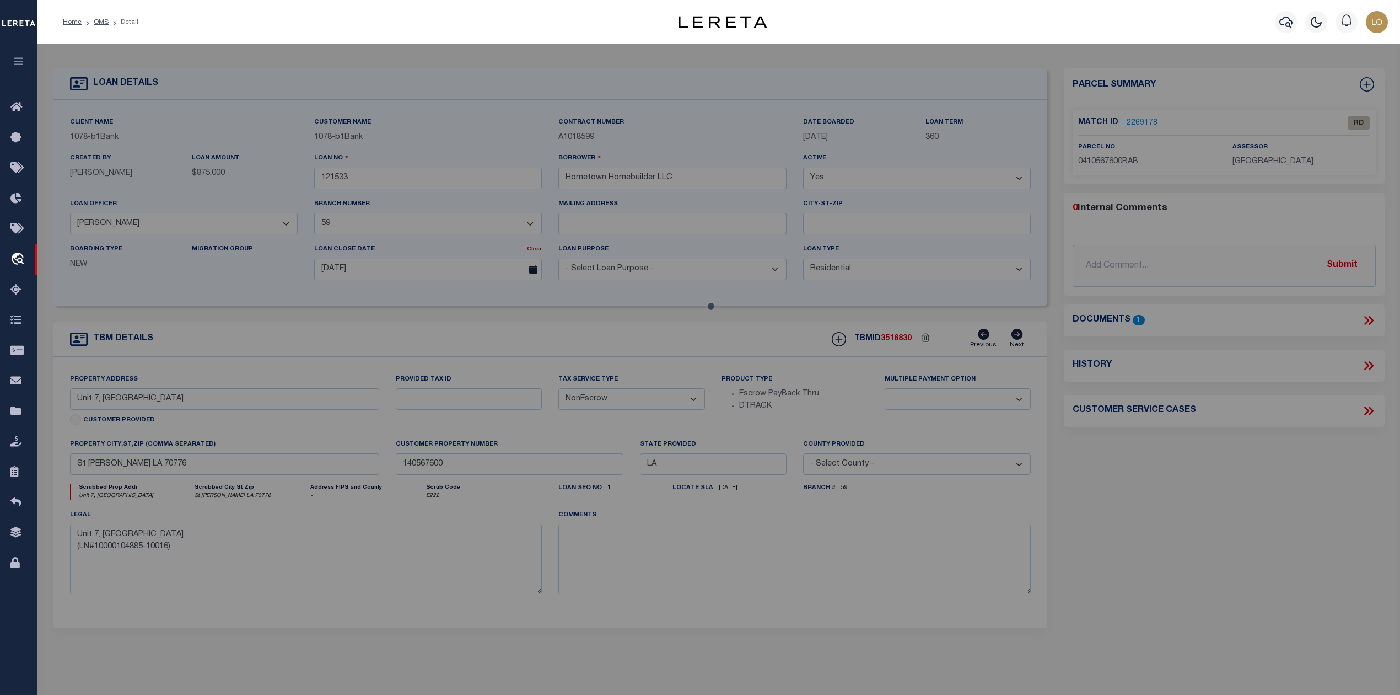
checkbox input "false"
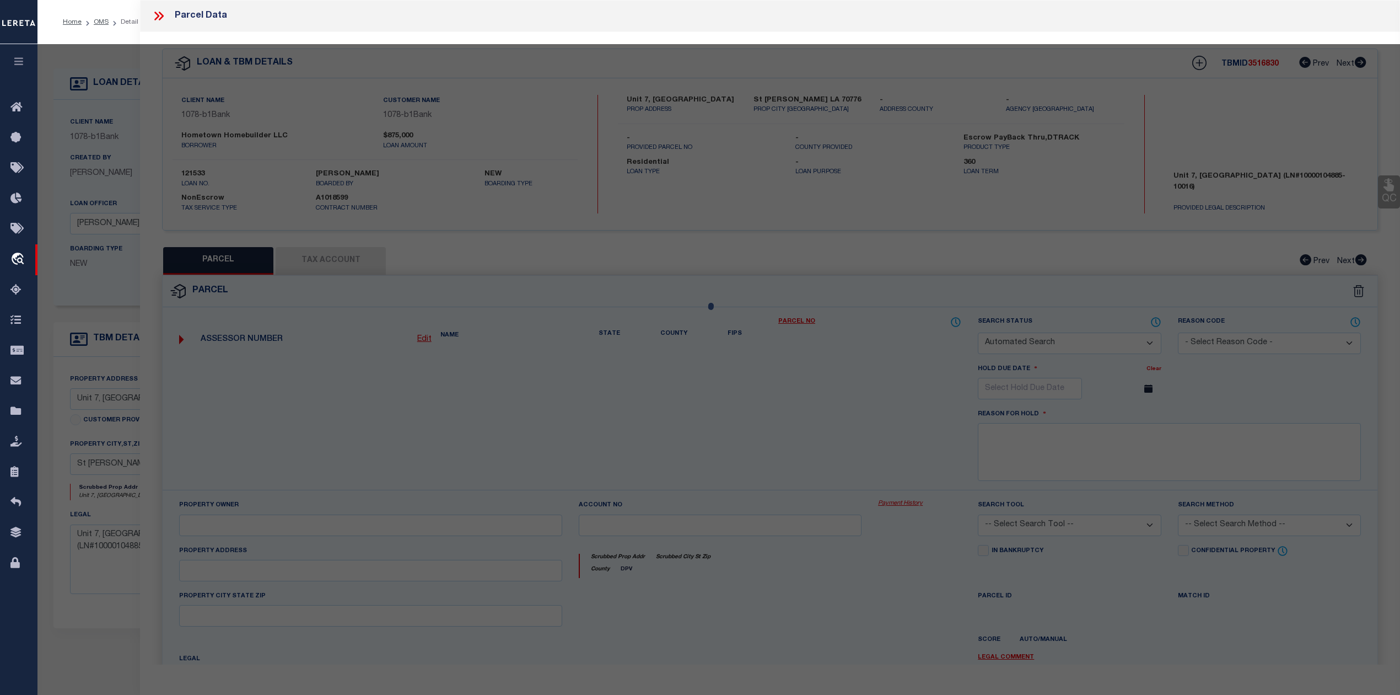
select select "RD"
type textarea "."
type textarea "Document uploaded that satisfies a legal requirement, changing from [GEOGRAPHIC…"
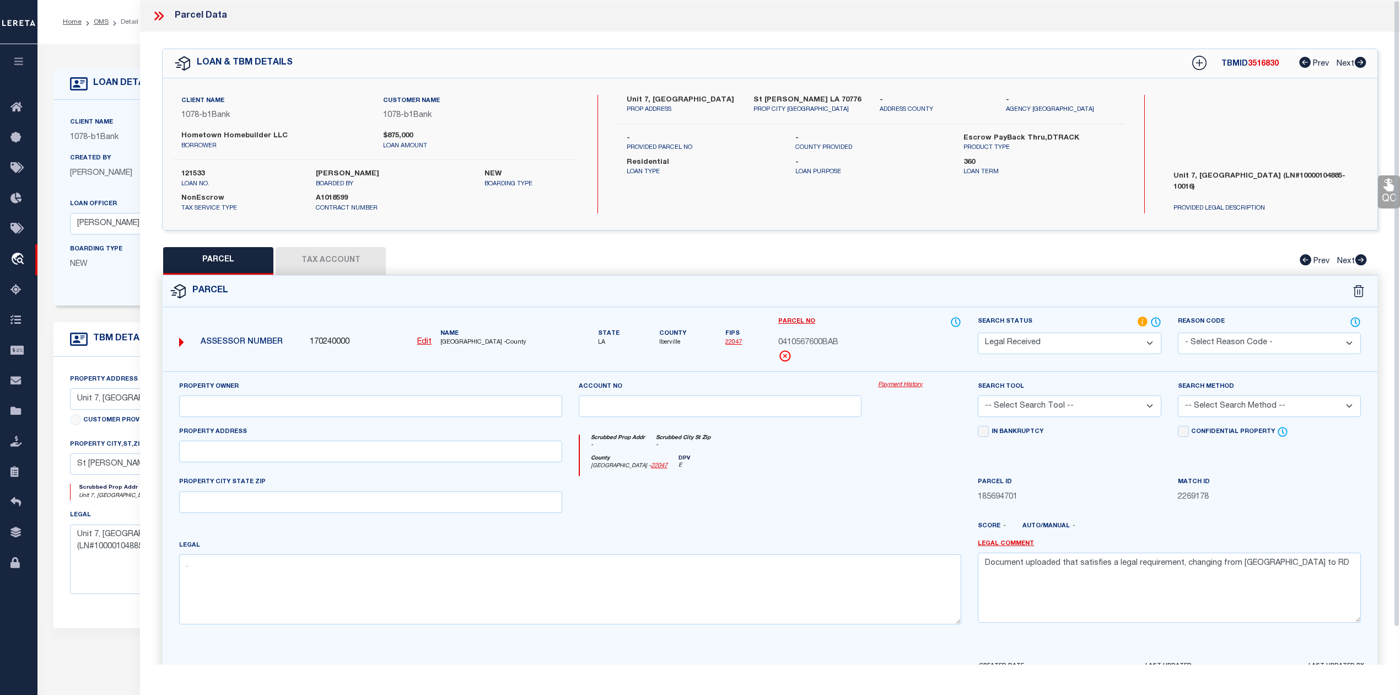
click at [1138, 345] on select "Automated Search Bad Parcel Complete Duplicate Parcel High Dollar Reporting In …" at bounding box center [1069, 342] width 183 height 21
click at [978, 332] on select "Automated Search Bad Parcel Complete Duplicate Parcel High Dollar Reporting In …" at bounding box center [1069, 342] width 183 height 21
click at [1101, 410] on select "-- Select Search Tool -- 3rd Party Website Agency File Agency Website ATLS CNV-…" at bounding box center [1069, 405] width 183 height 21
click at [938, 418] on div "Payment History" at bounding box center [920, 402] width 100 height 45
click at [1056, 344] on select "Automated Search Bad Parcel Complete Duplicate Parcel High Dollar Reporting In …" at bounding box center [1069, 342] width 183 height 21
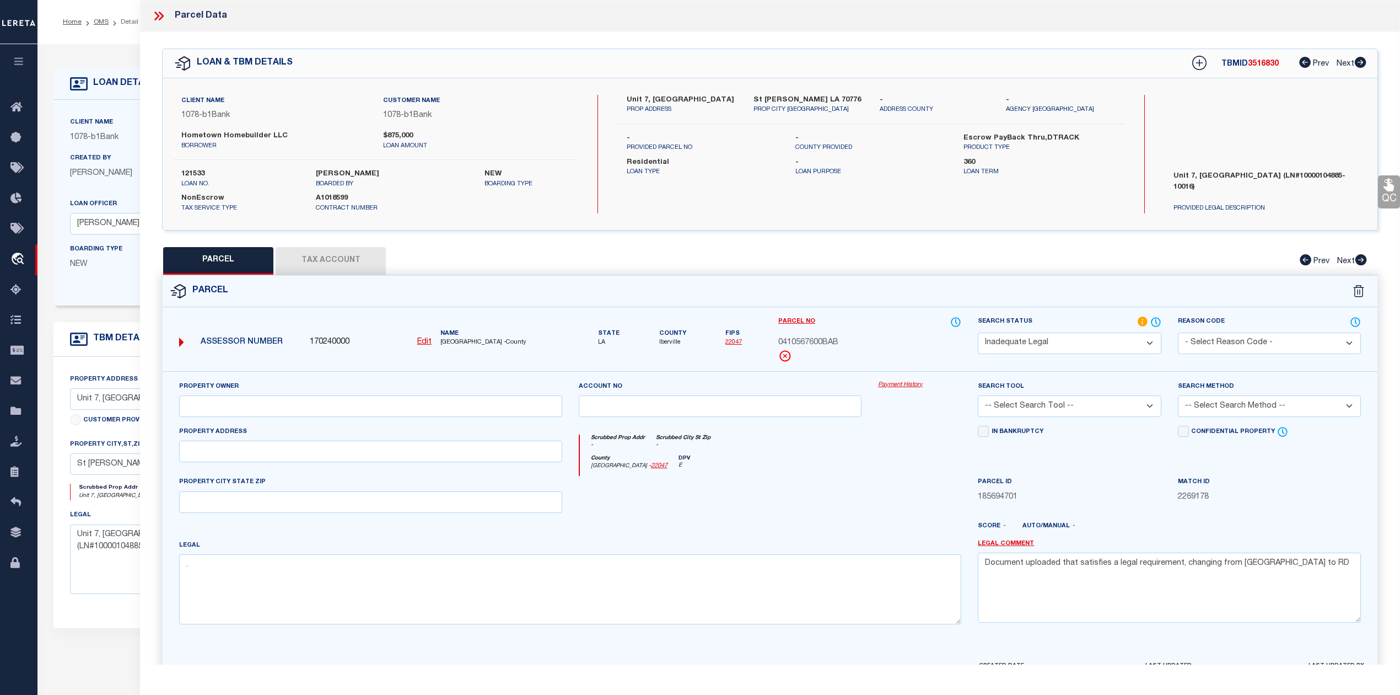
select select "NP"
click at [978, 332] on select "Automated Search Bad Parcel Complete Duplicate Parcel High Dollar Reporting In …" at bounding box center [1069, 342] width 183 height 21
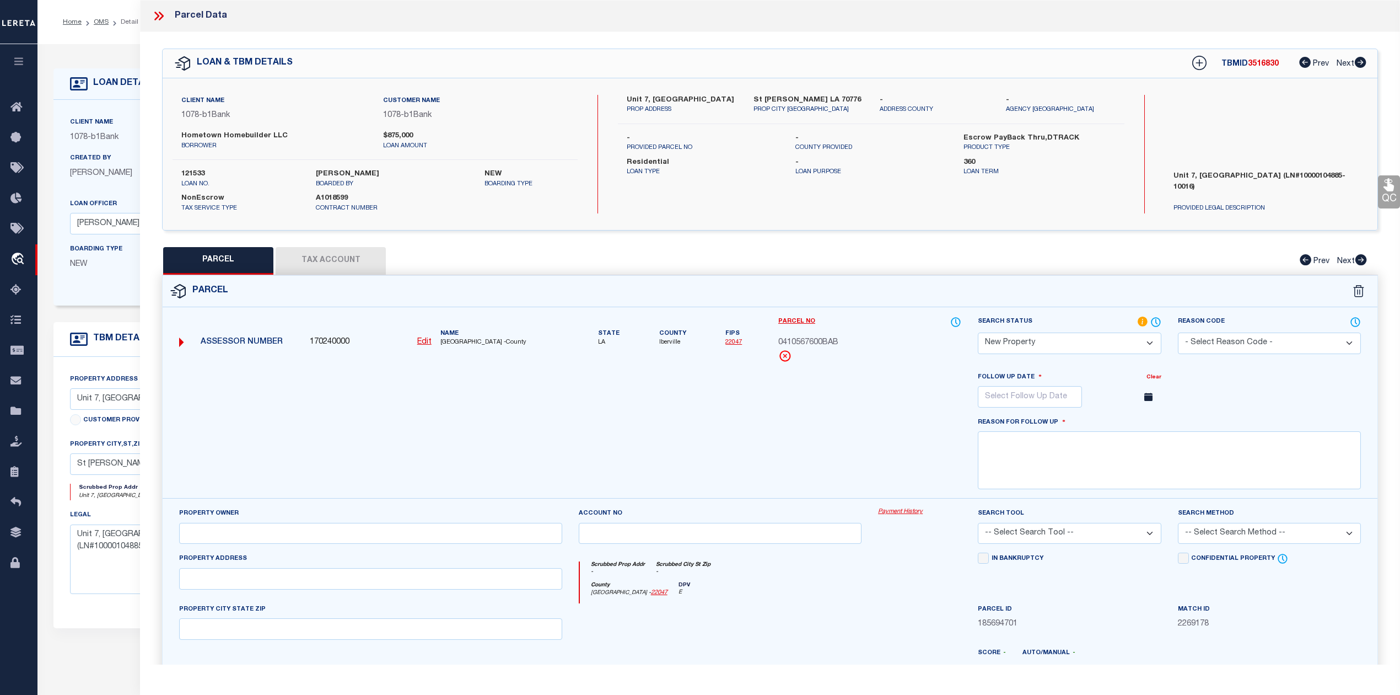
click at [900, 530] on div "Payment History" at bounding box center [920, 529] width 100 height 45
click at [1015, 412] on div "Follow Up Date Clear September October November [DATE] Sun Mon Tue Wed Thu Fri …" at bounding box center [1070, 393] width 200 height 45
click at [1018, 405] on input "text" at bounding box center [1030, 396] width 104 height 21
click at [1137, 425] on icon at bounding box center [1138, 421] width 8 height 8
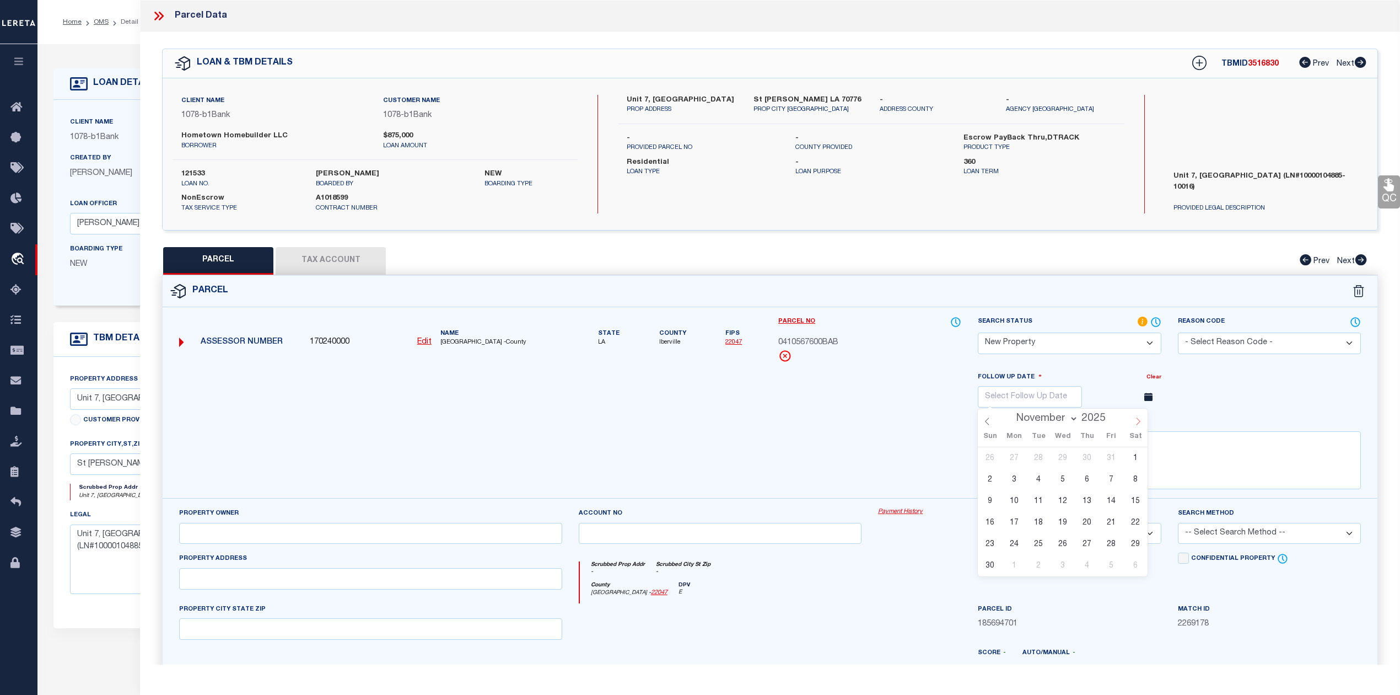
click at [1137, 425] on icon at bounding box center [1138, 421] width 8 height 8
select select "11"
click at [1036, 543] on span "30" at bounding box center [1038, 543] width 21 height 21
type input "[DATE]"
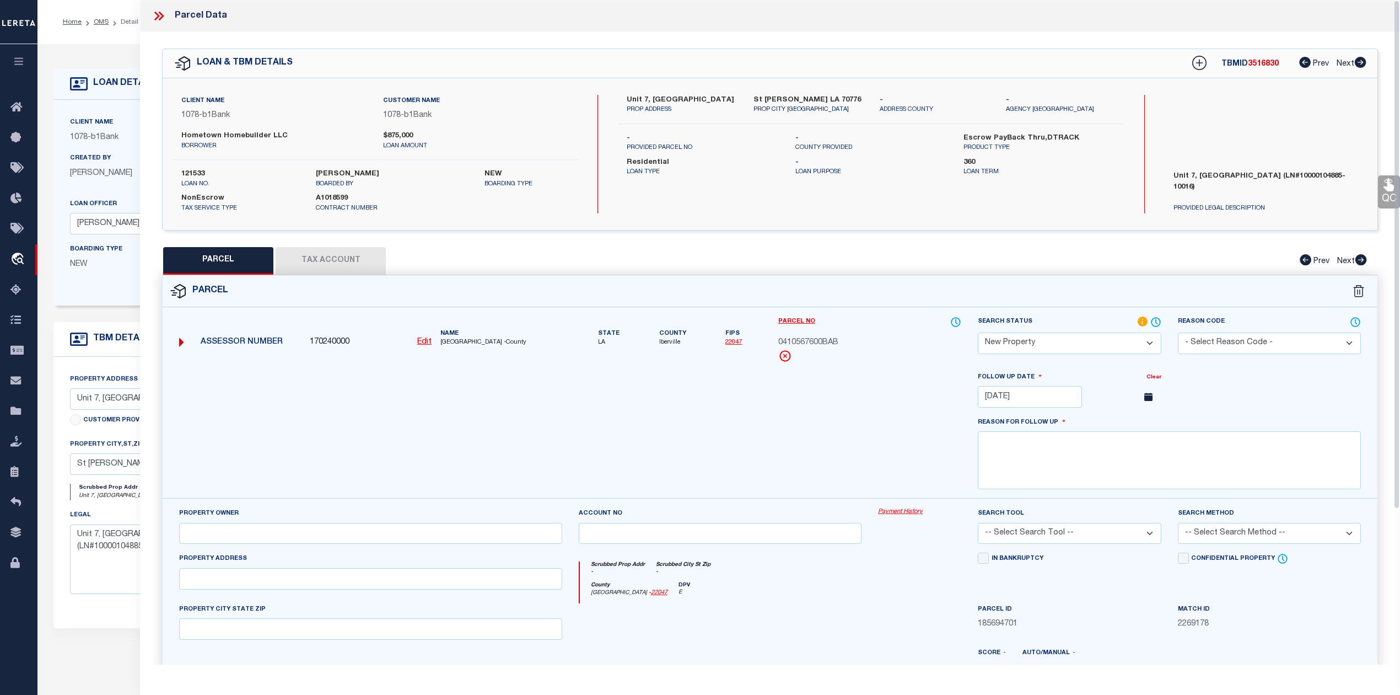
click at [892, 461] on div at bounding box center [570, 434] width 799 height 127
click at [1019, 480] on textarea at bounding box center [1169, 460] width 383 height 58
paste textarea "As per Assessor This is new property for 2025"
type textarea "As per Assessor This is new property for 2025"
click at [879, 439] on div at bounding box center [570, 434] width 799 height 127
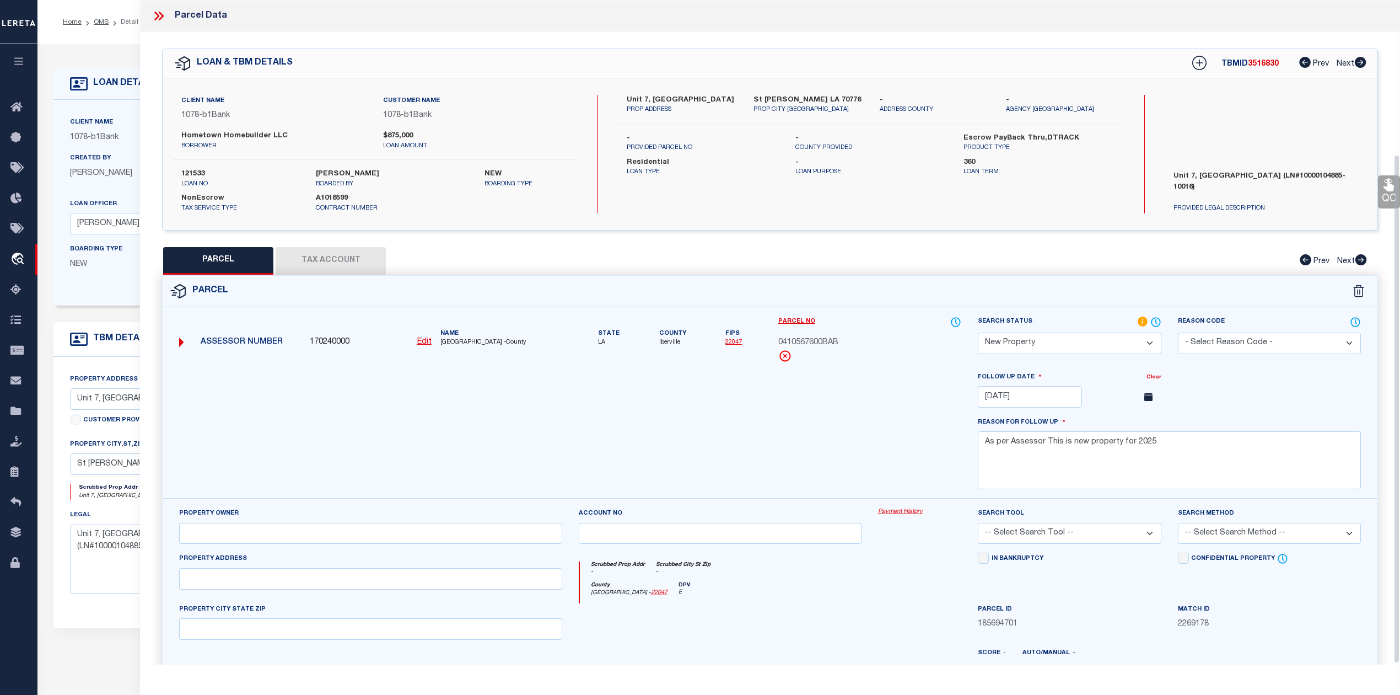
scroll to position [202, 0]
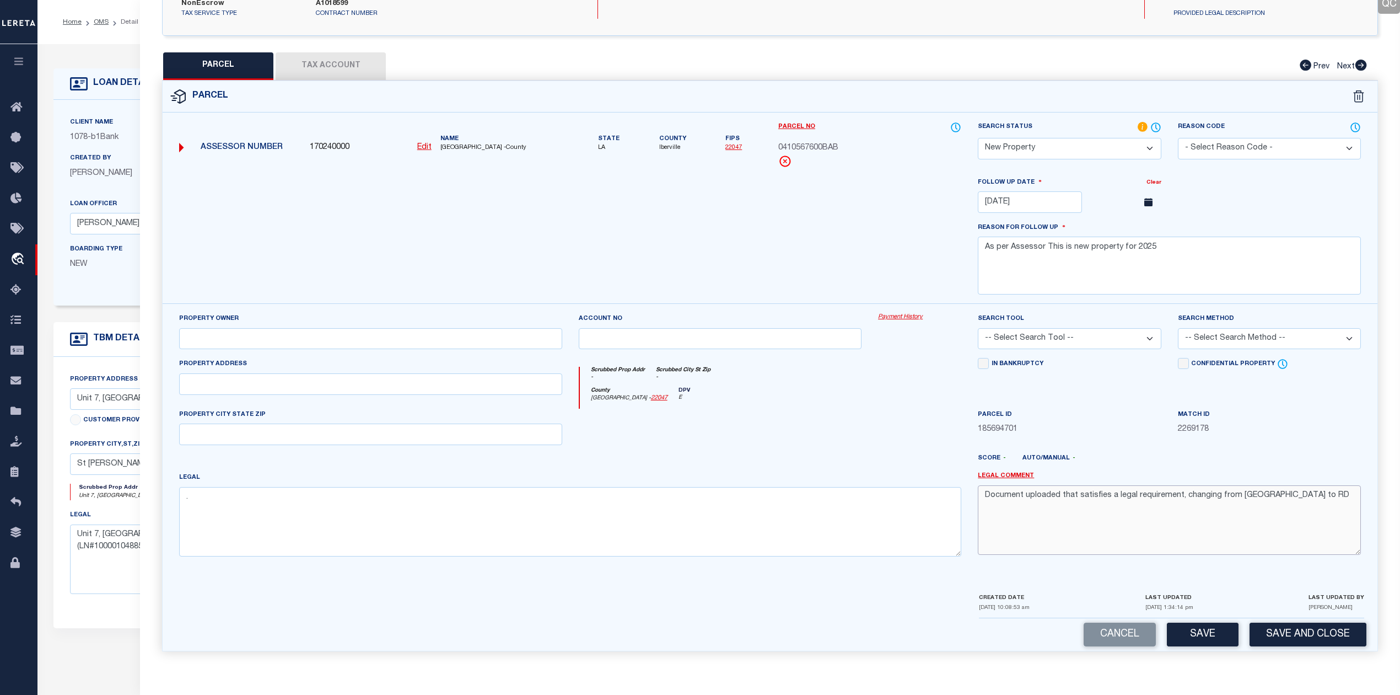
drag, startPoint x: 1269, startPoint y: 495, endPoint x: 984, endPoint y: 501, distance: 284.5
click at [984, 501] on textarea "Document uploaded that satisfies a legal requirement, changing from [GEOGRAPHIC…" at bounding box center [1169, 519] width 383 height 69
click at [1061, 337] on select "-- Select Search Tool -- 3rd Party Website Agency File Agency Website ATLS CNV-…" at bounding box center [1069, 338] width 183 height 21
select select "PHN"
click at [978, 328] on select "-- Select Search Tool -- 3rd Party Website Agency File Agency Website ATLS CNV-…" at bounding box center [1069, 338] width 183 height 21
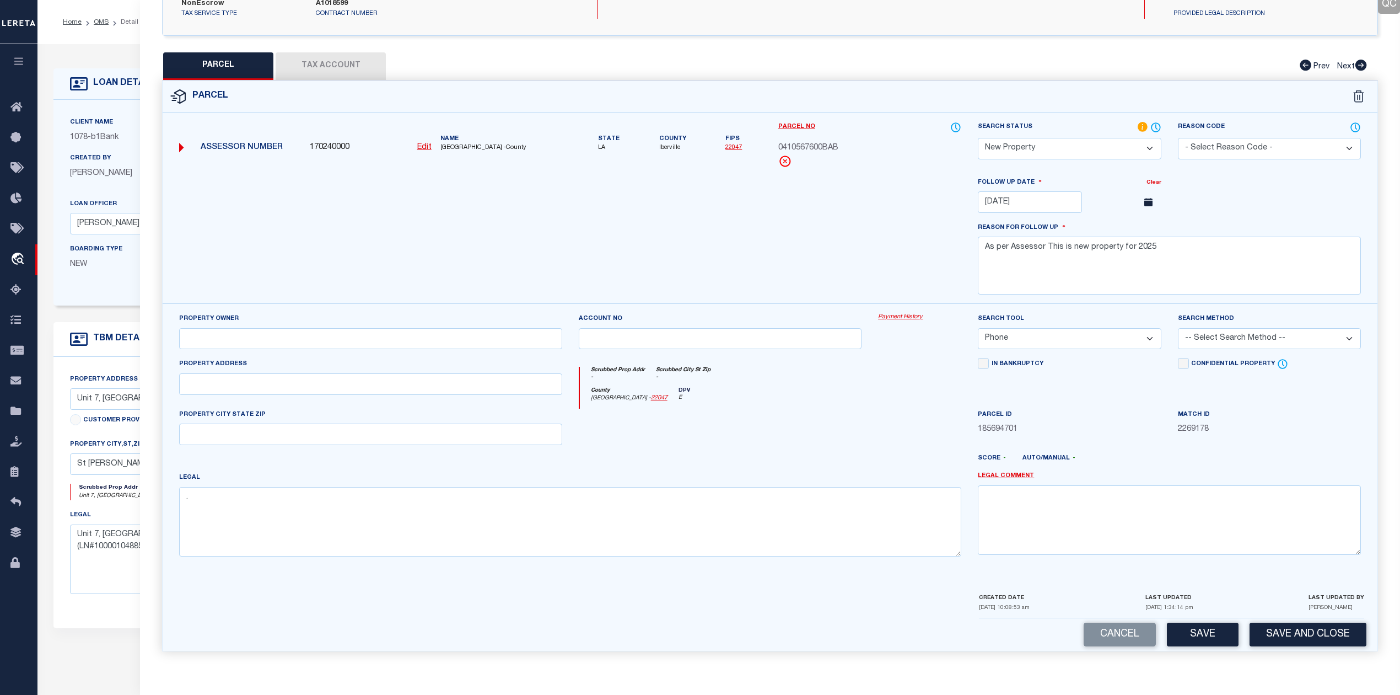
click at [829, 448] on div at bounding box center [721, 430] width 300 height 45
click at [1204, 632] on button "Save" at bounding box center [1203, 634] width 72 height 24
select select "AS"
select select
checkbox input "false"
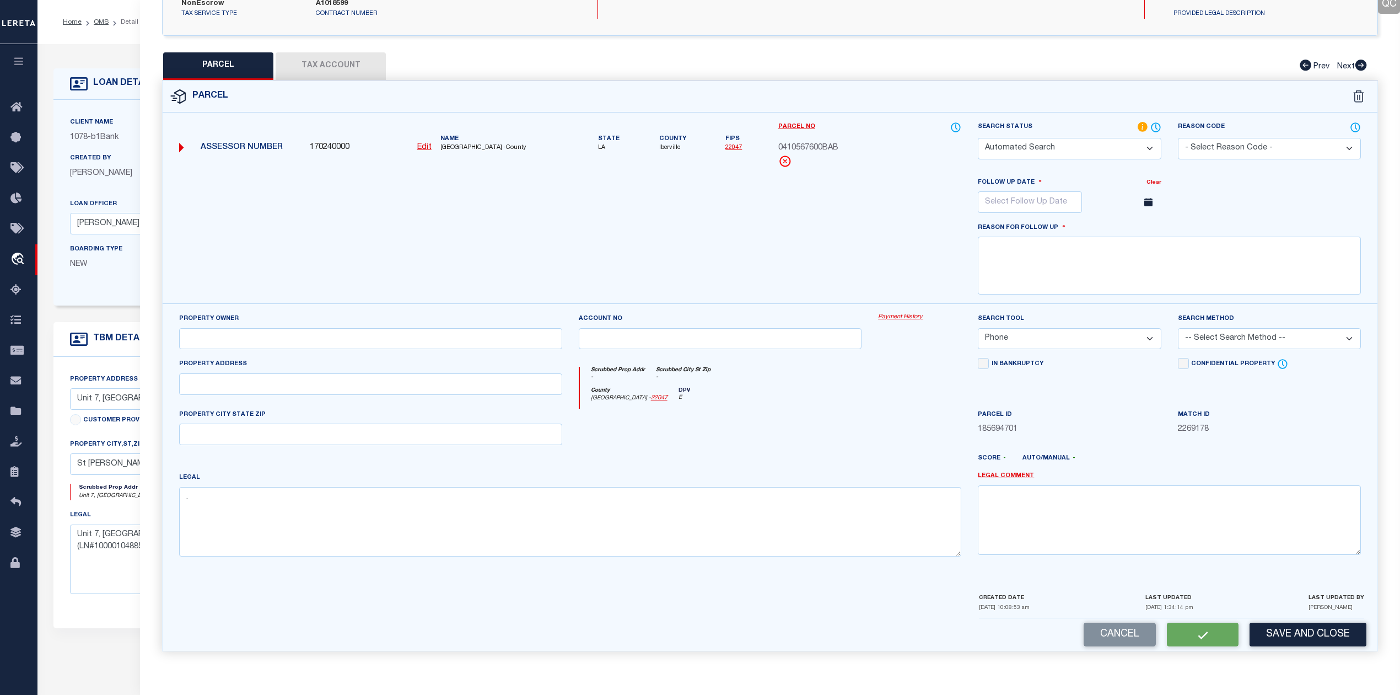
checkbox input "false"
select select "NP"
type input "[DATE]"
type textarea "As per Assessor This is new property for 2025"
select select "PHN"
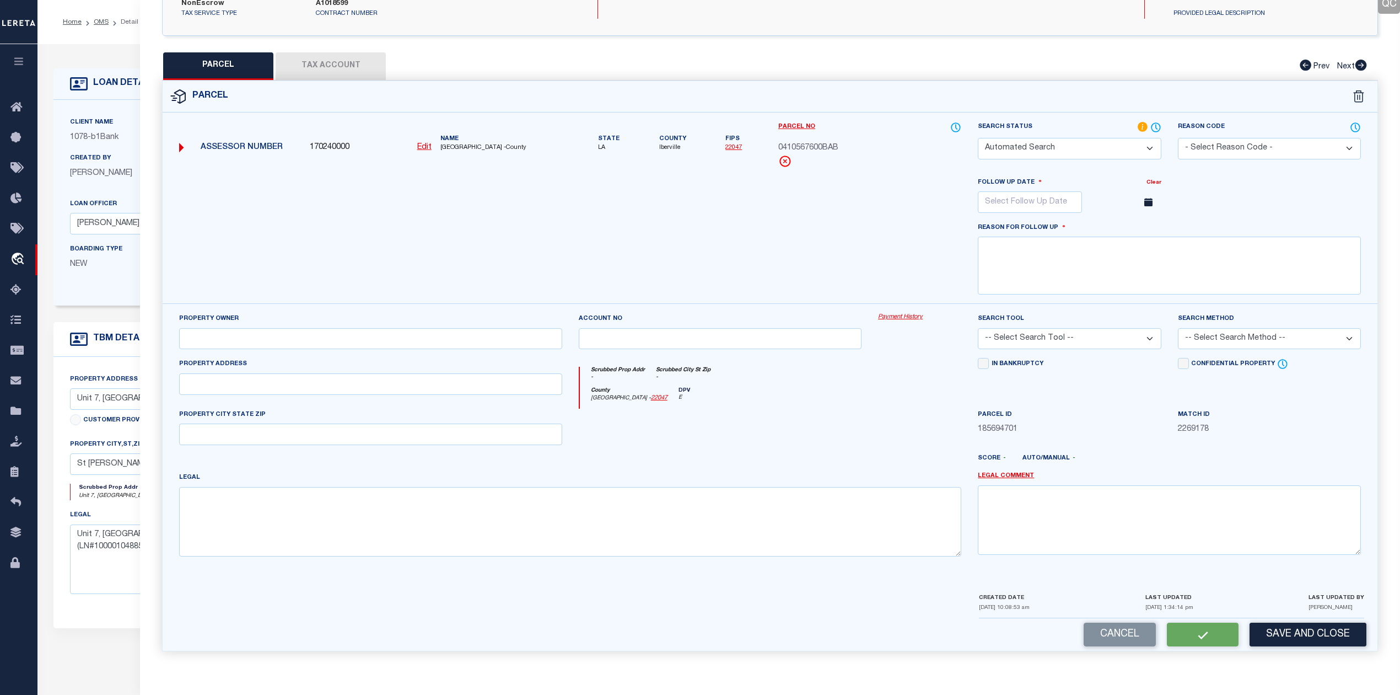
type textarea "."
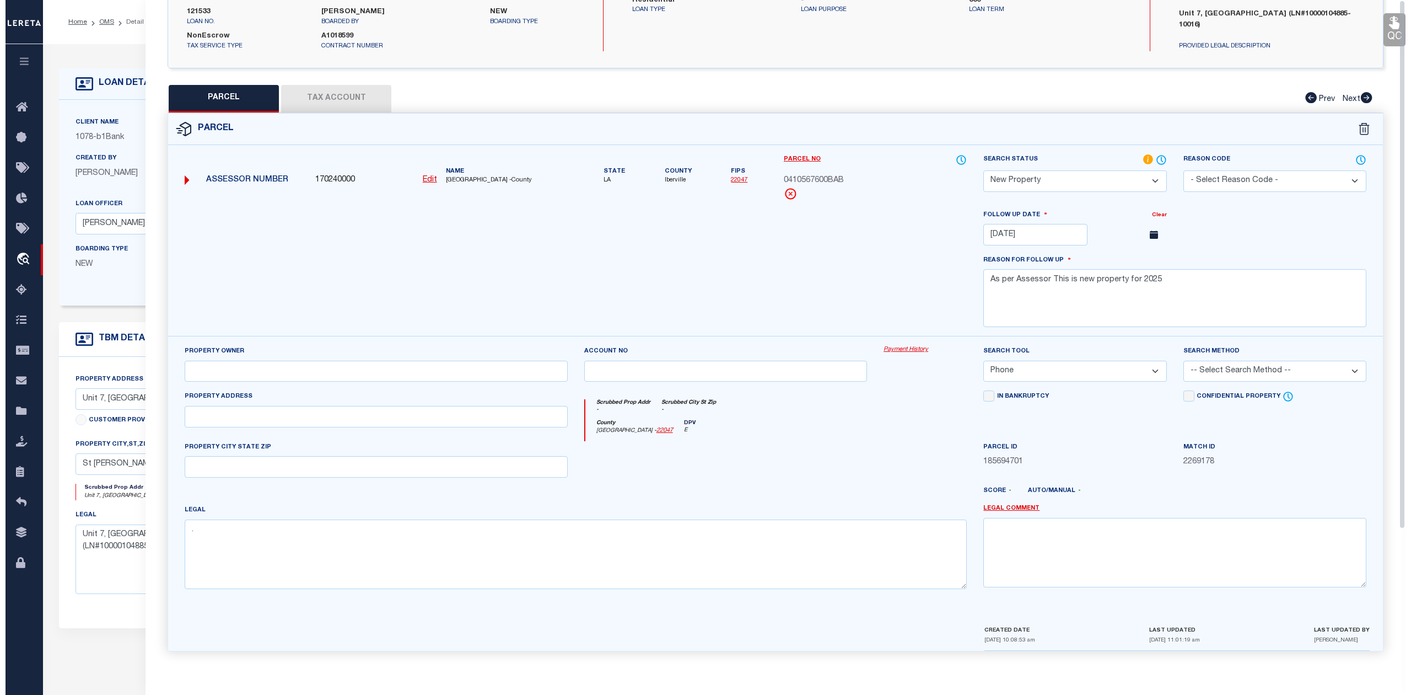
scroll to position [0, 0]
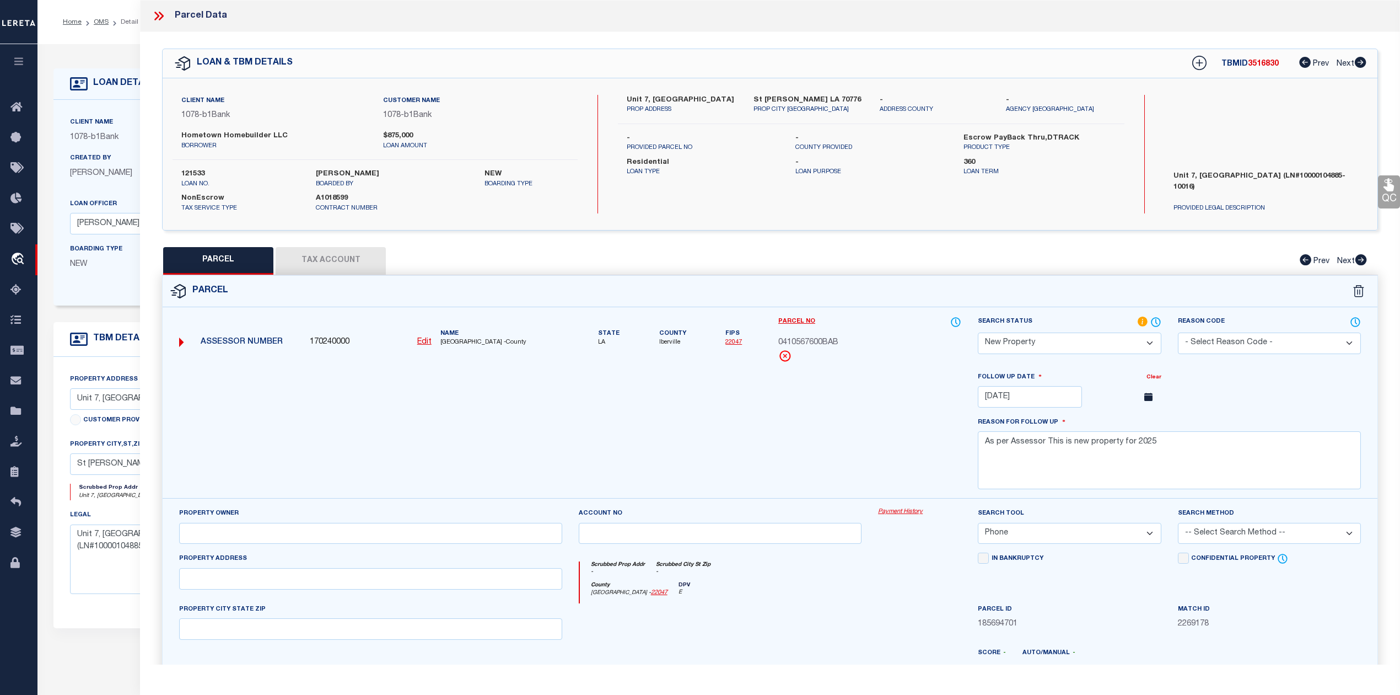
click at [162, 14] on icon at bounding box center [161, 16] width 5 height 9
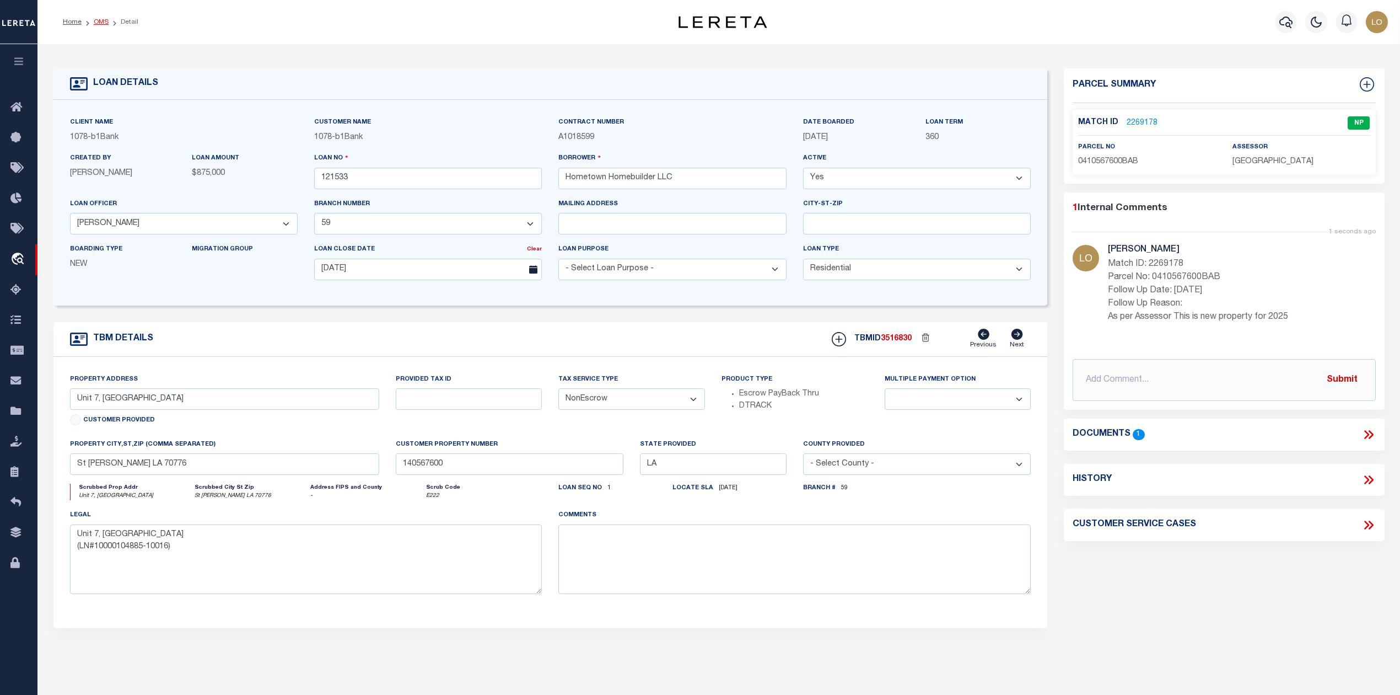
click at [98, 20] on link "OMS" at bounding box center [101, 22] width 15 height 7
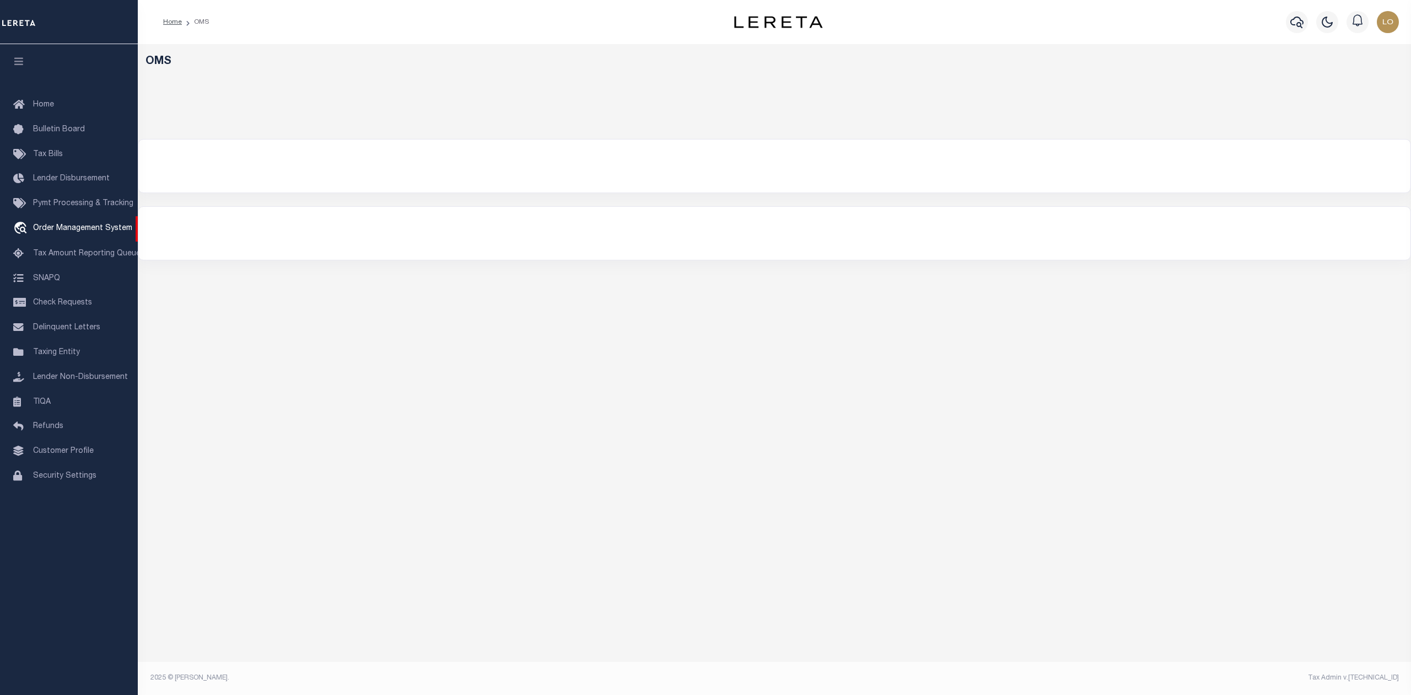
select select "200"
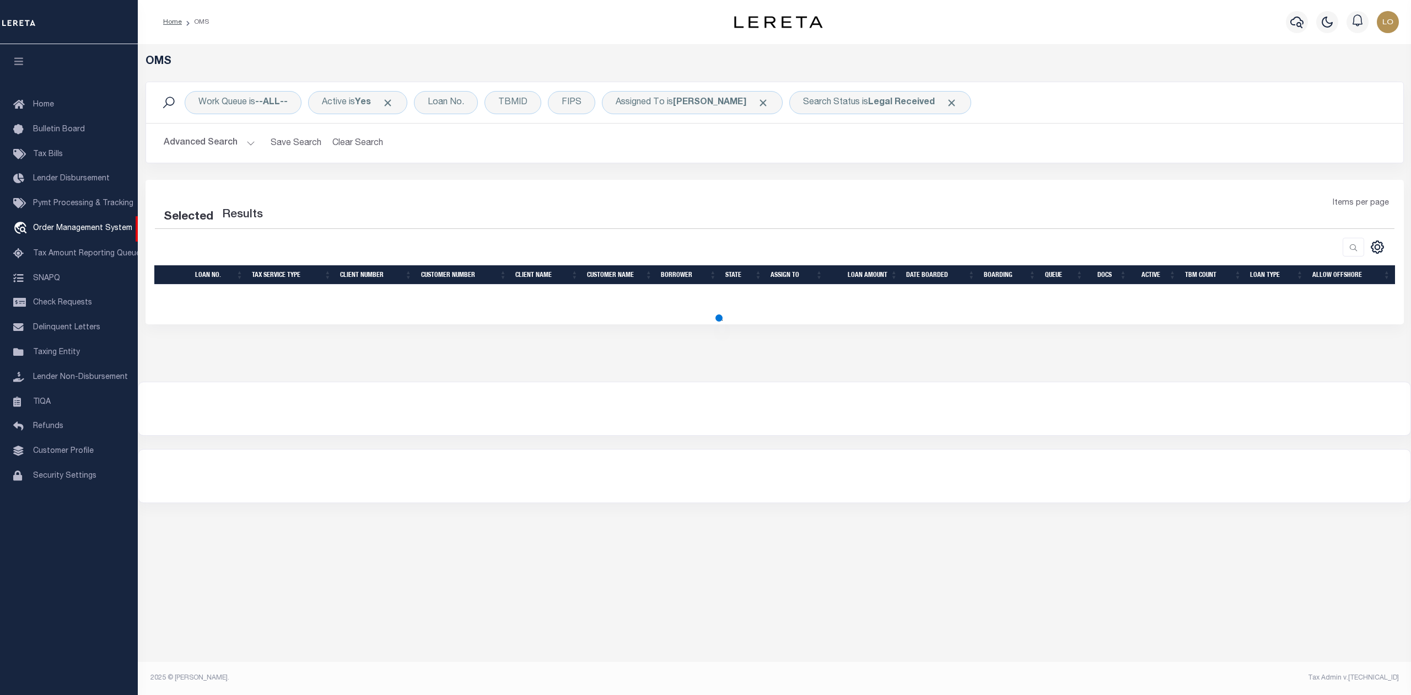
select select "200"
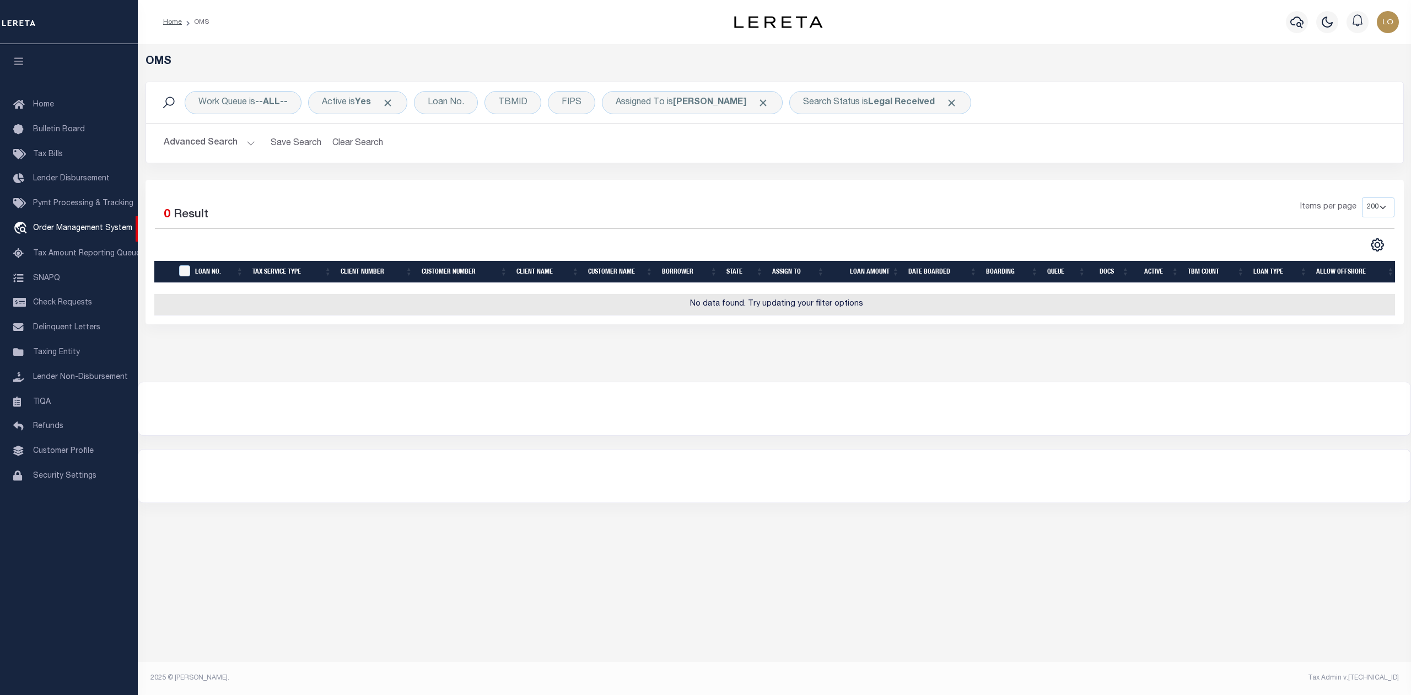
click at [1004, 514] on div "OMS Work Queue is --ALL-- Active is Yes Loan No. TBMID FIPS Assigned To is Loke…" at bounding box center [774, 356] width 1273 height 625
click at [434, 408] on div at bounding box center [774, 408] width 1272 height 53
click at [471, 435] on div at bounding box center [774, 408] width 1272 height 53
click at [687, 103] on b "[PERSON_NAME]" at bounding box center [709, 102] width 73 height 9
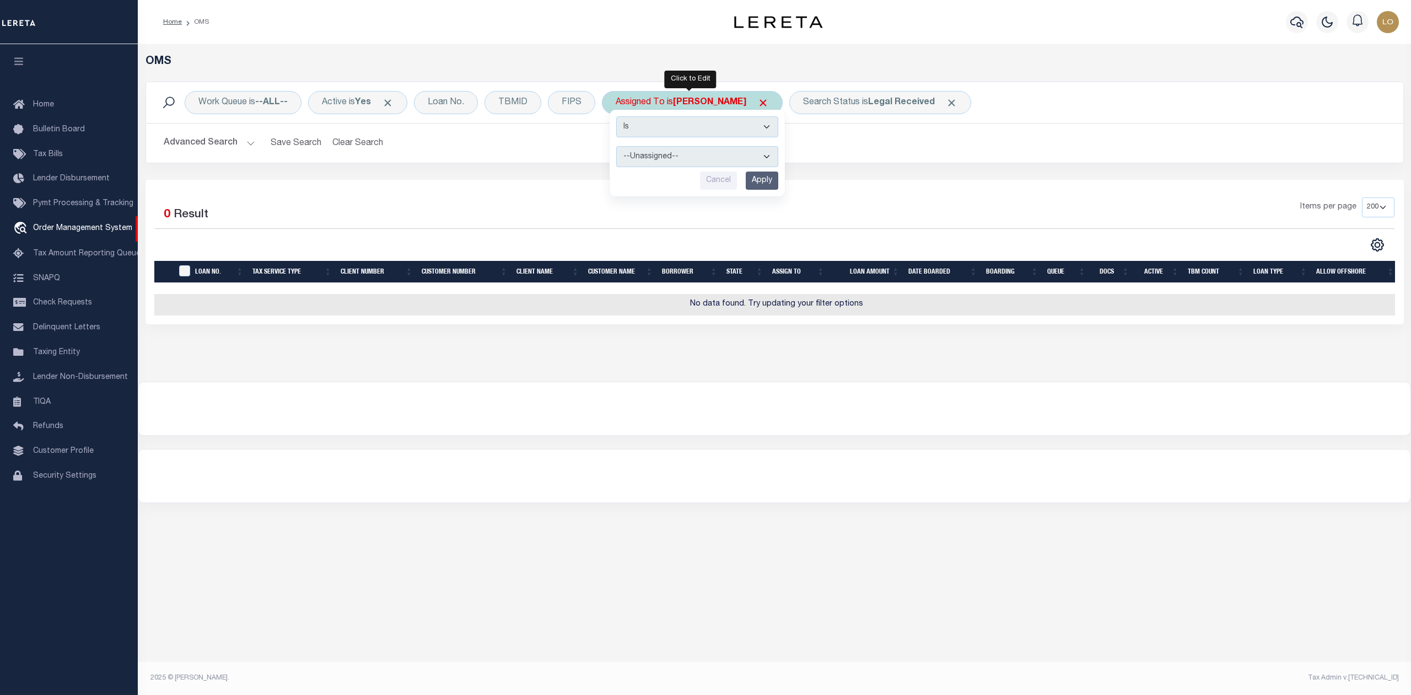
click at [695, 146] on div "Is Contains --Unassigned-- Abdul Muzain Agustin Fernandez Ahmad Darwish Alberto…" at bounding box center [697, 153] width 175 height 87
click at [685, 155] on select "--Unassigned-- Abdul Muzain Agustin Fernandez Ahmad Darwish Alberto Estrada All…" at bounding box center [697, 156] width 162 height 21
select select "[PERSON_NAME]"
click at [619, 147] on select "--Unassigned-- Abdul Muzain Agustin Fernandez Ahmad Darwish Alberto Estrada All…" at bounding box center [697, 156] width 162 height 21
click at [751, 186] on input "Apply" at bounding box center [762, 180] width 33 height 18
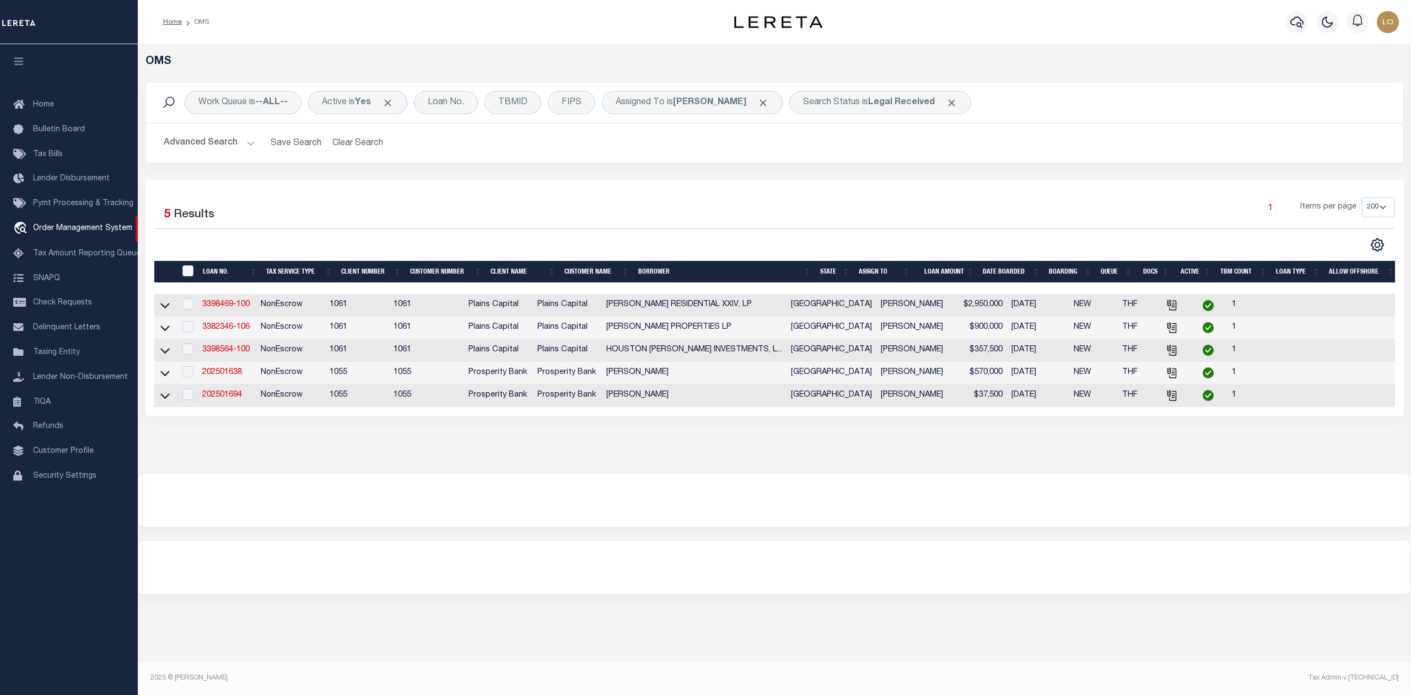
click at [462, 543] on div "OMS Work Queue is --ALL-- Active is Yes Loan No. TBMID FIPS Assigned To is Shai…" at bounding box center [774, 319] width 1273 height 550
click at [223, 353] on link "3398564-100" at bounding box center [225, 350] width 47 height 8
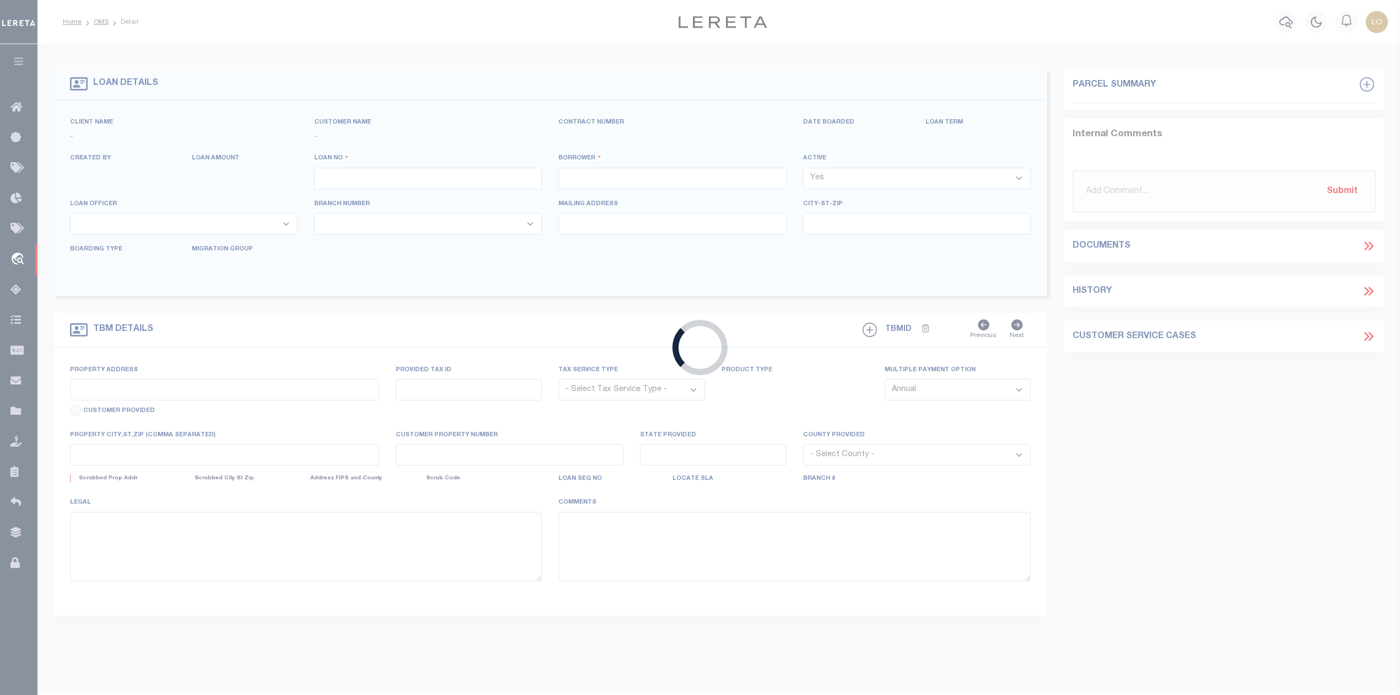
type input "3398564-100"
type input "HOUSTON ROSEMAN INVESTMENTS, LLC"
select select
type input "1005 CANUELA WAY"
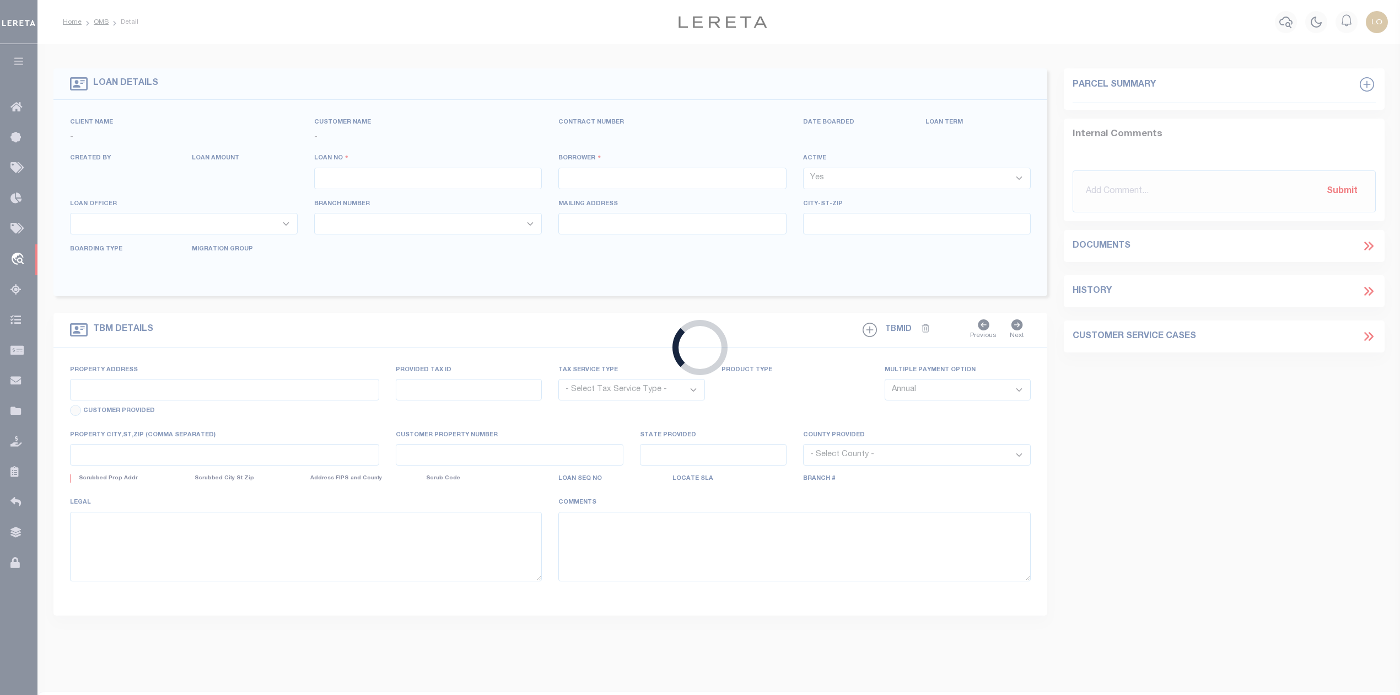
type input "JUSTIN TX 76247"
select select
select select "NonEscrow"
type input "MINGO RD & SHAWNEE ST"
select select
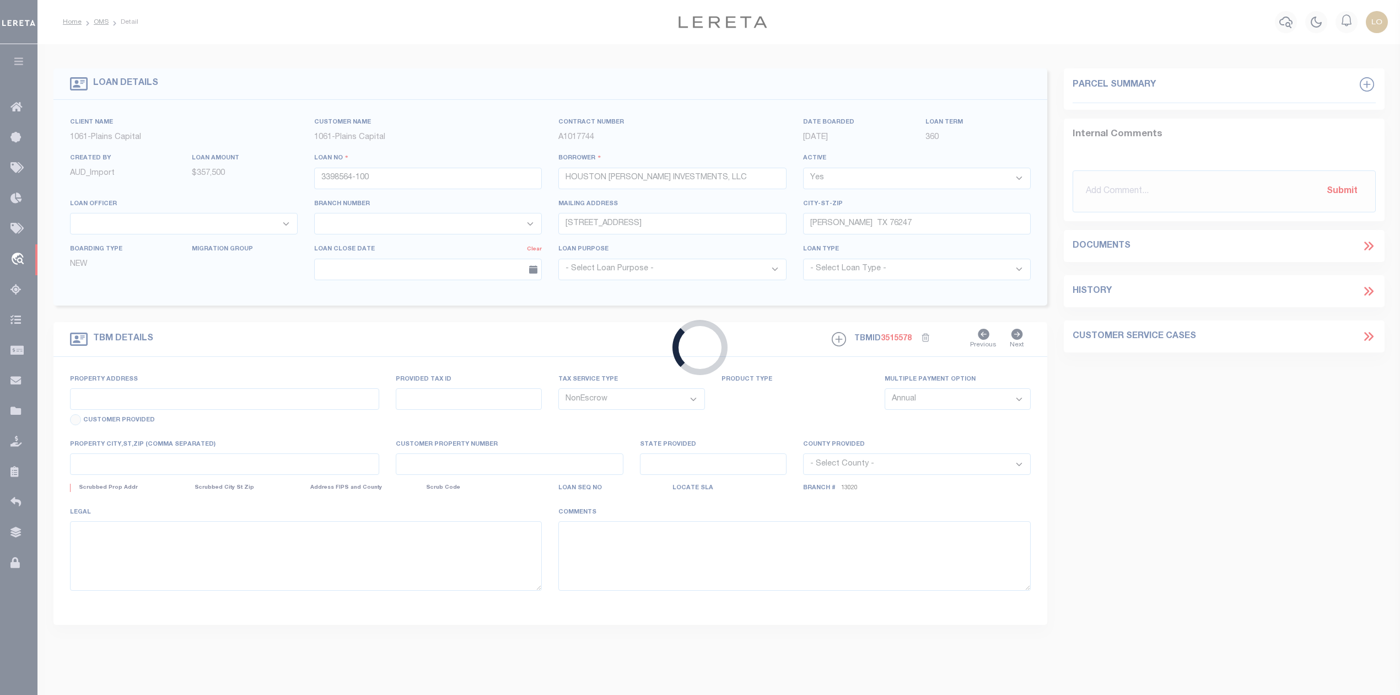
type input "DENTON TX 76206"
type input "[GEOGRAPHIC_DATA]"
select select
type textarea "BLK 5 & 6 EXT NUMBER ONE OF THE REVISED SEQUOIA PA"
select select "167161"
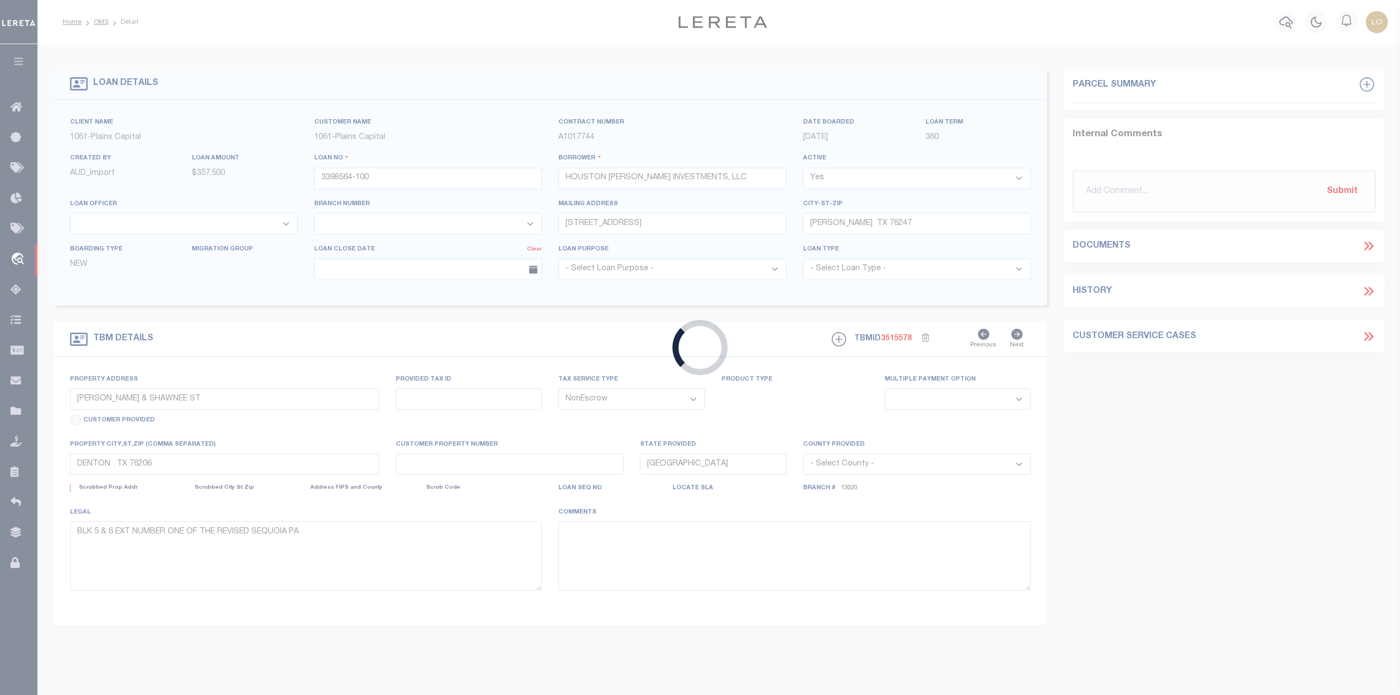
select select "3595"
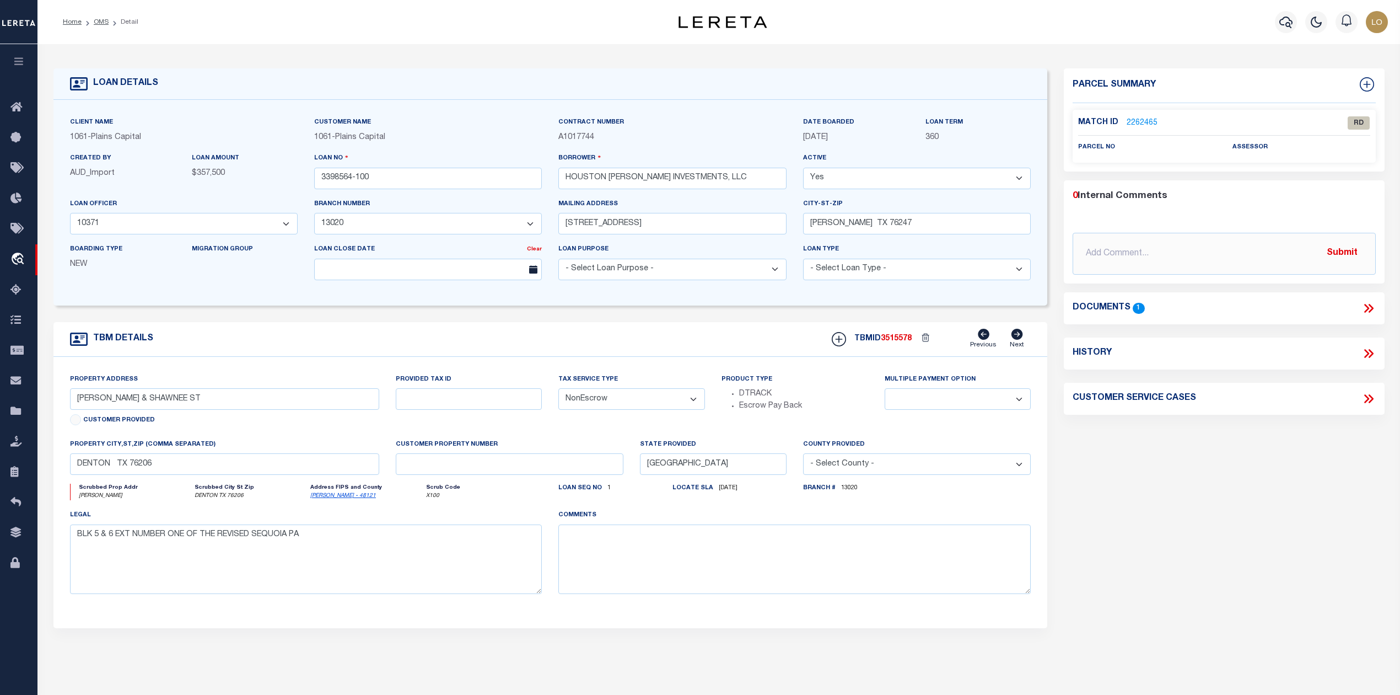
click at [1364, 308] on icon at bounding box center [1369, 308] width 14 height 14
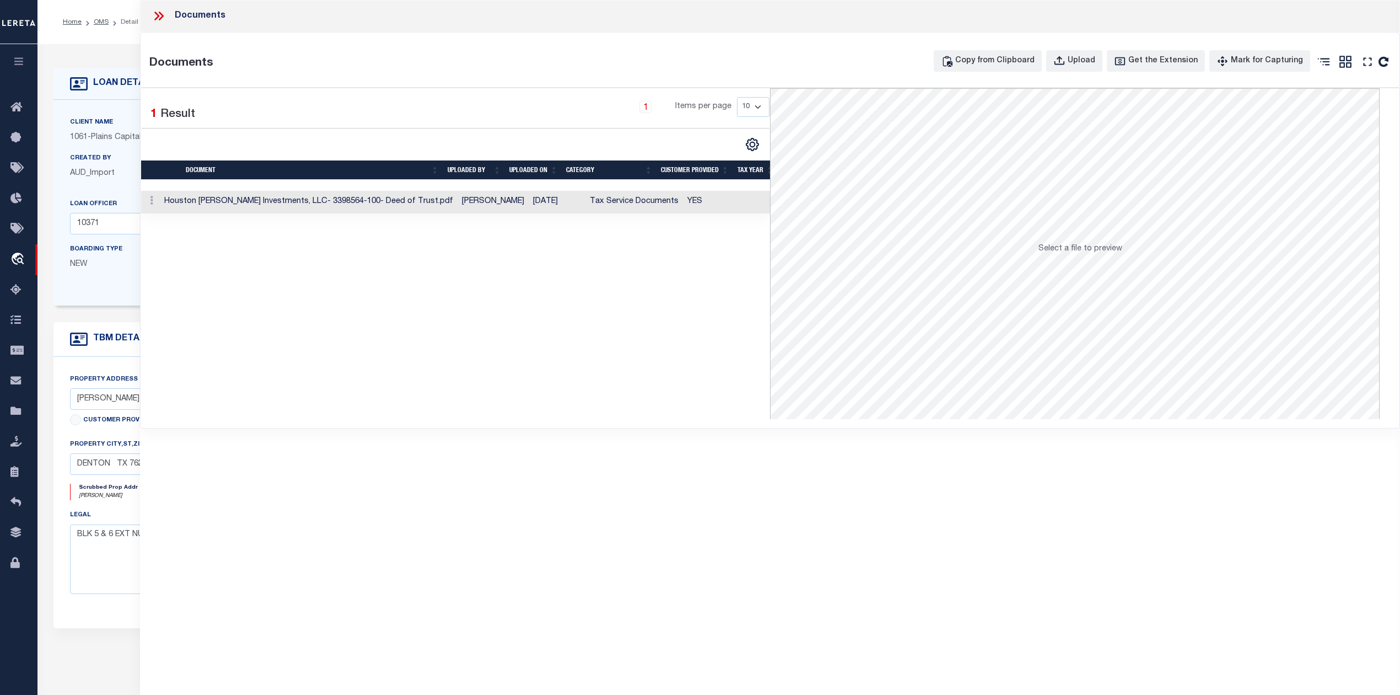
click at [309, 203] on td "Houston Roseman Investments, LLC- 3398564-100- Deed of Trust.pdf" at bounding box center [309, 202] width 298 height 23
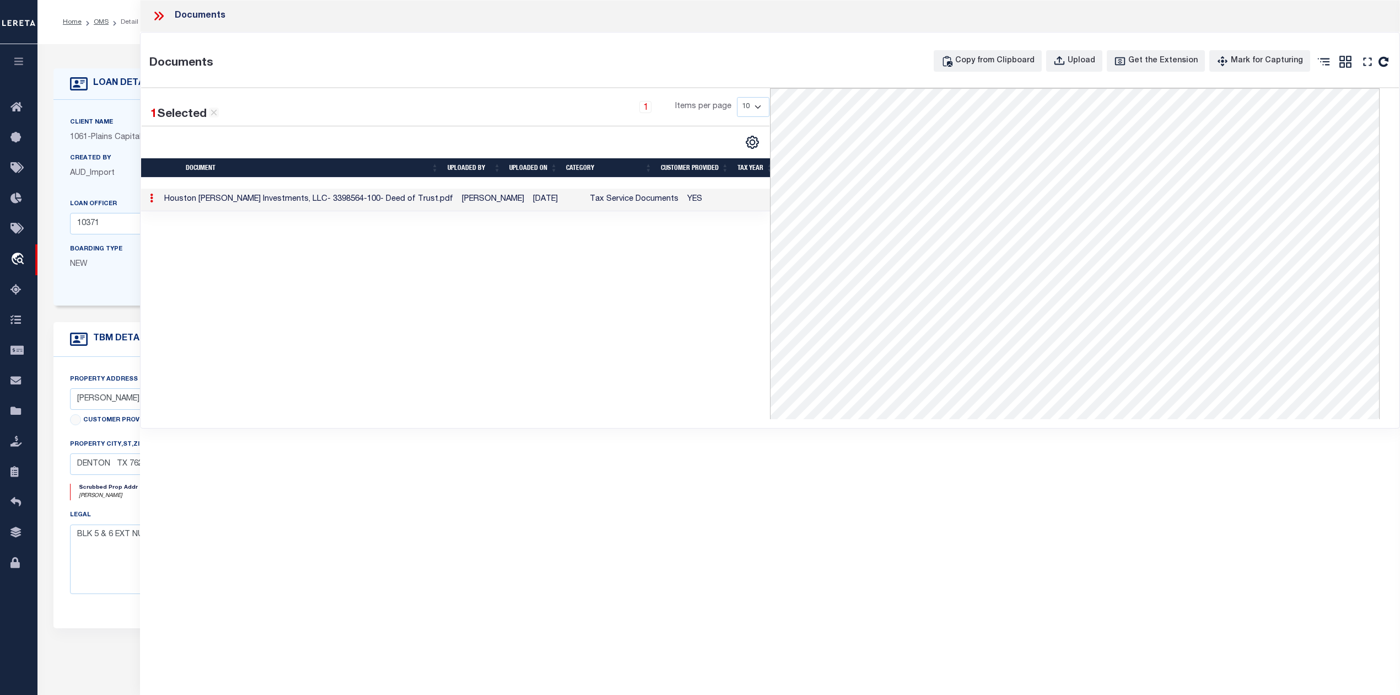
click at [153, 11] on icon at bounding box center [159, 16] width 14 height 14
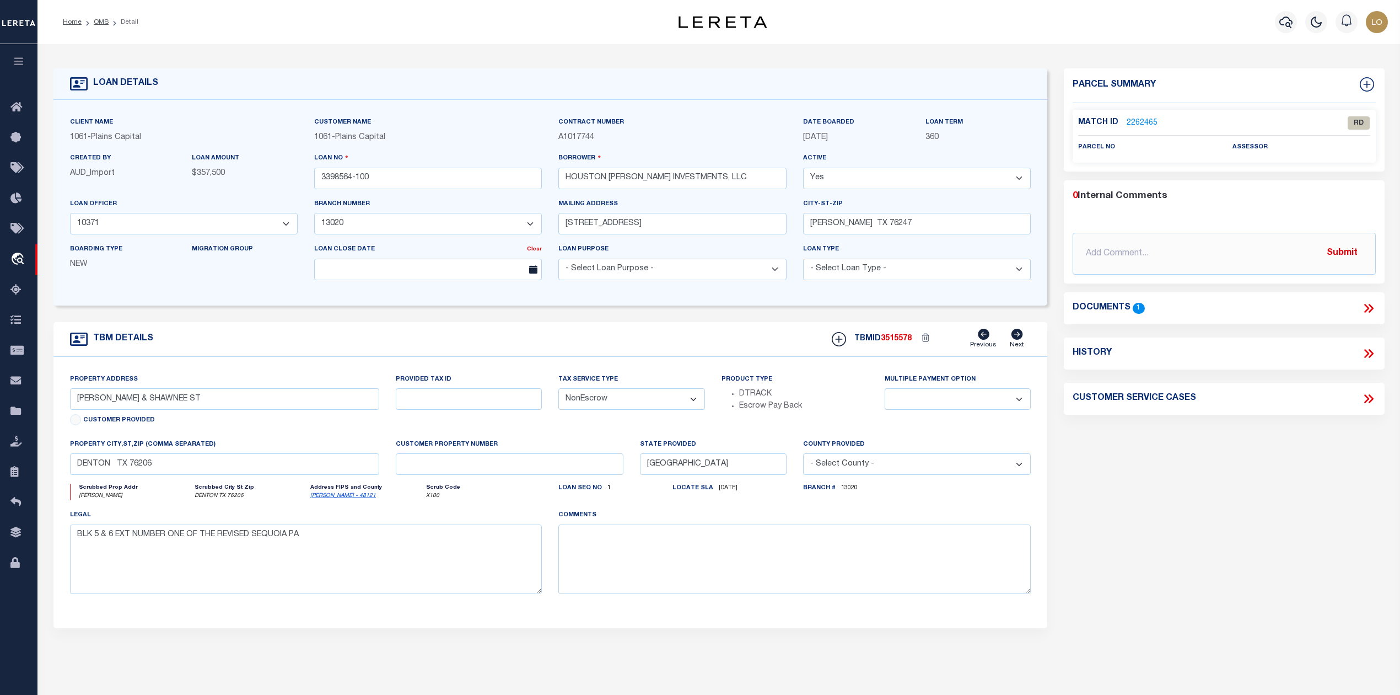
click at [1152, 117] on link "2262465" at bounding box center [1142, 123] width 31 height 12
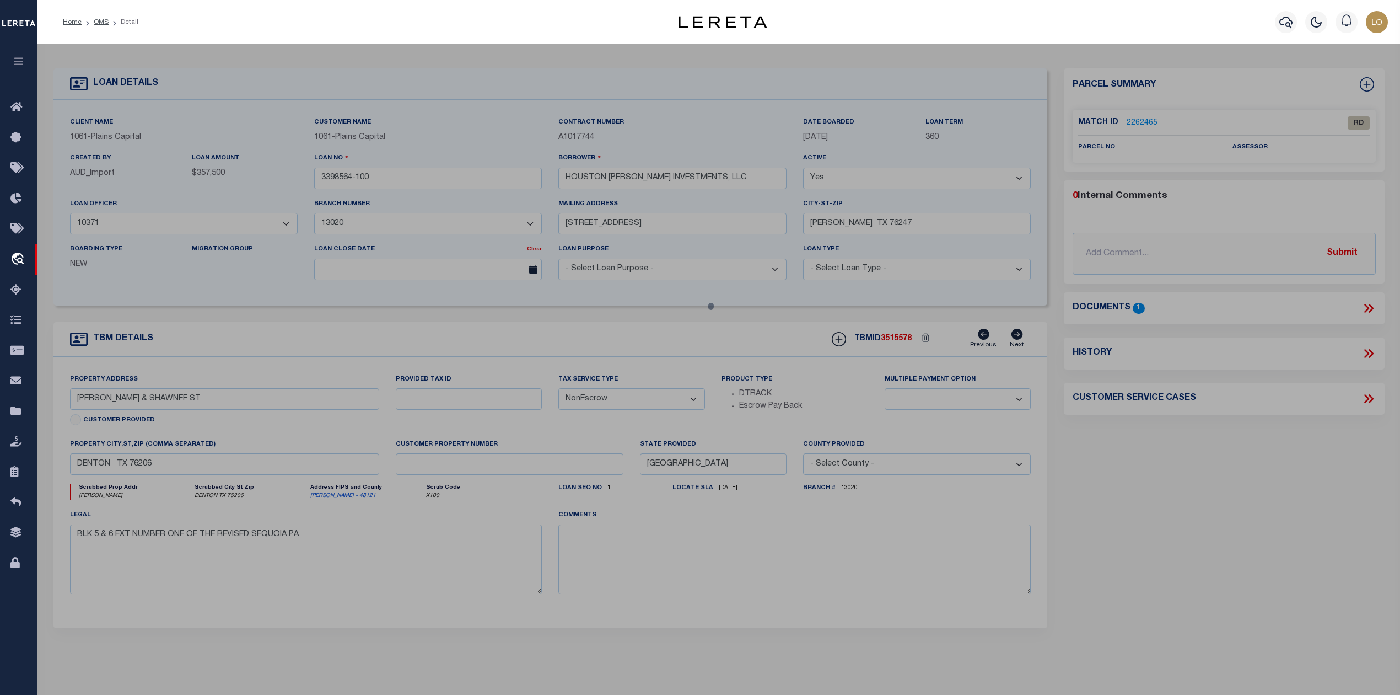
checkbox input "false"
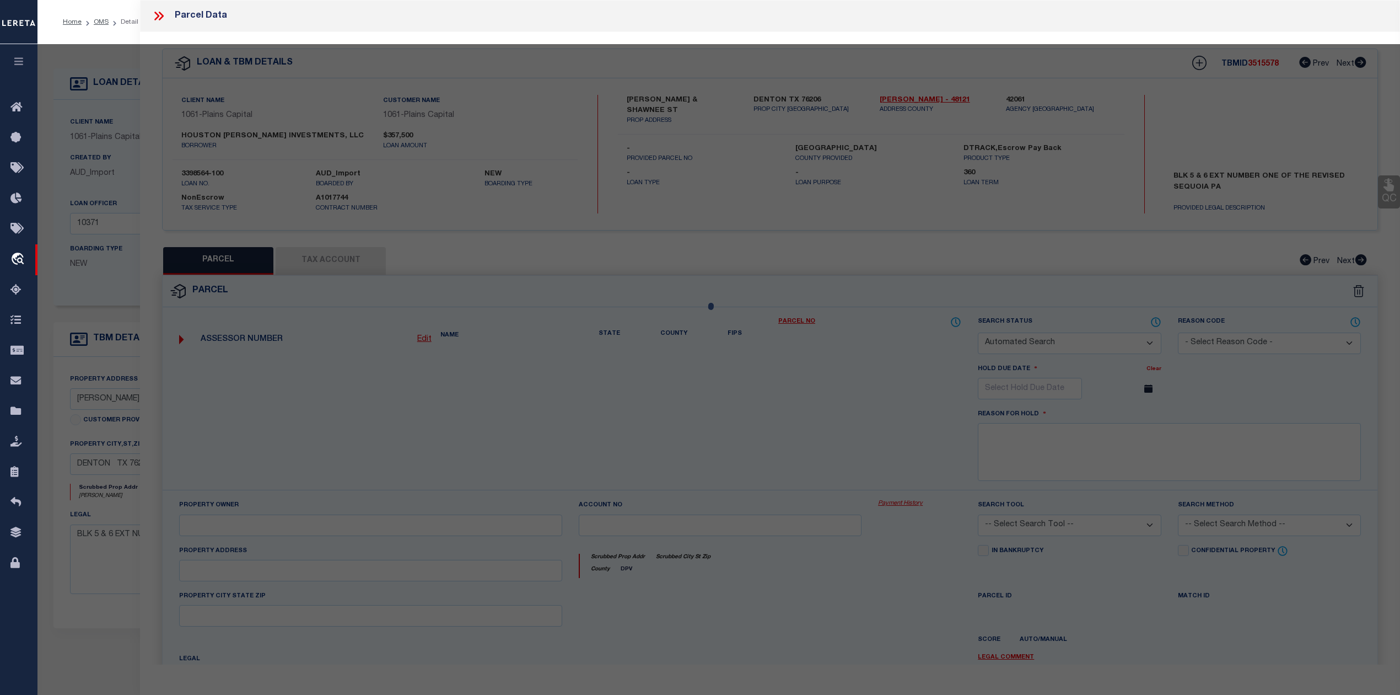
select select "RD"
checkbox input "false"
type textarea "Document uploaded that satisfies a legal requirement, changing from [GEOGRAPHIC…"
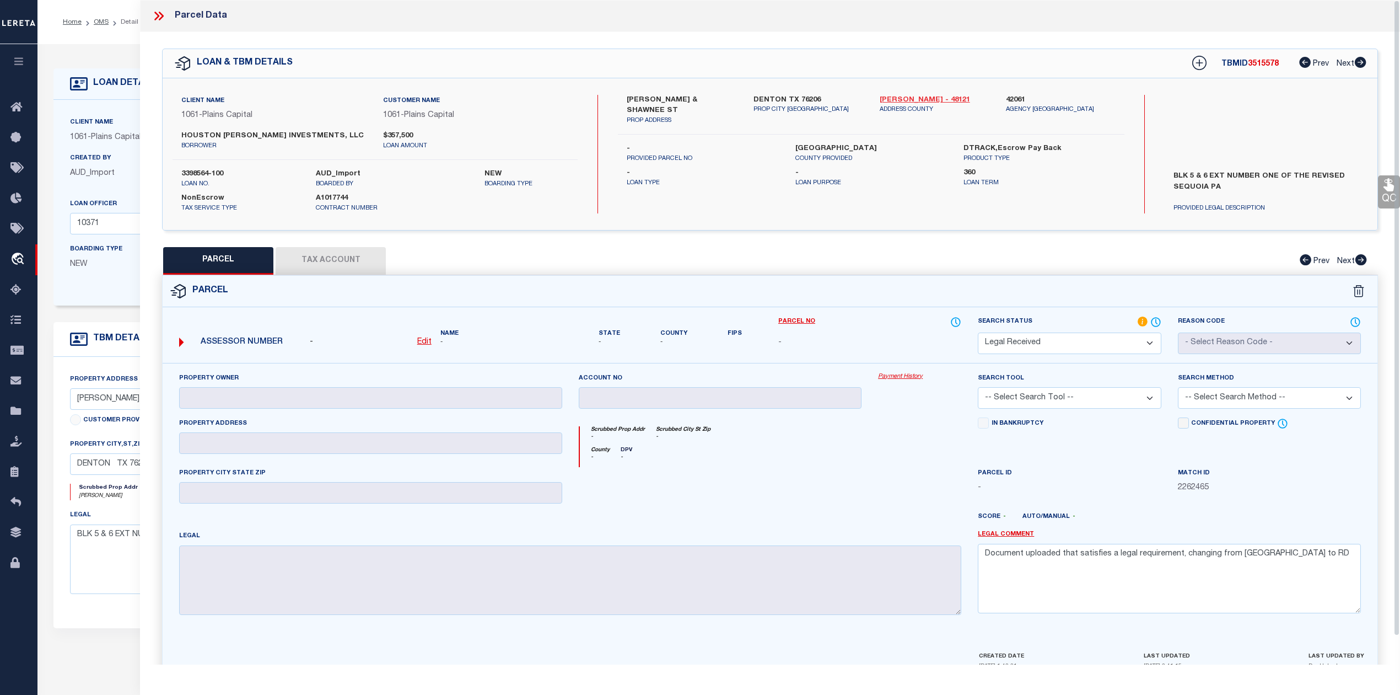
click at [894, 97] on link "Denton - 48121" at bounding box center [935, 100] width 110 height 11
